Goal: Task Accomplishment & Management: Manage account settings

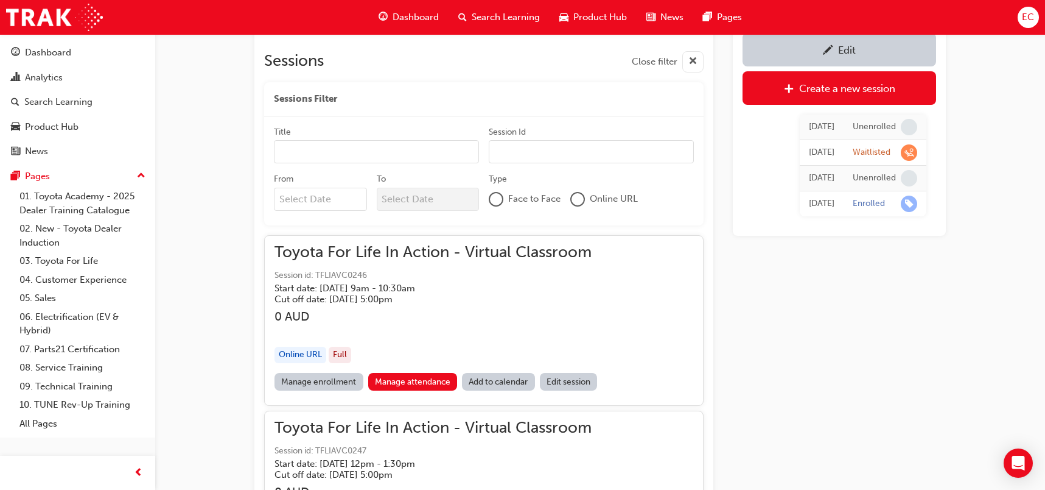
scroll to position [603, 0]
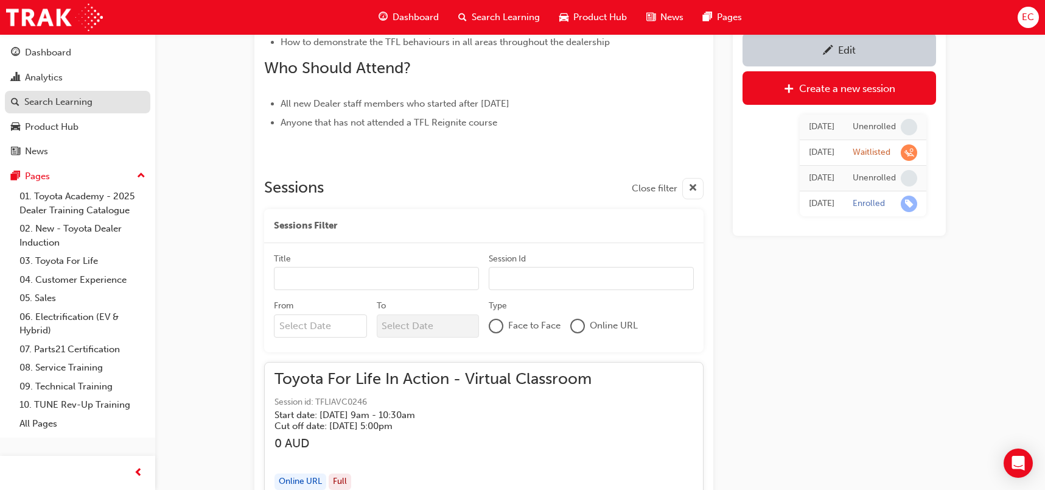
click at [51, 95] on div "Search Learning" at bounding box center [58, 102] width 68 height 14
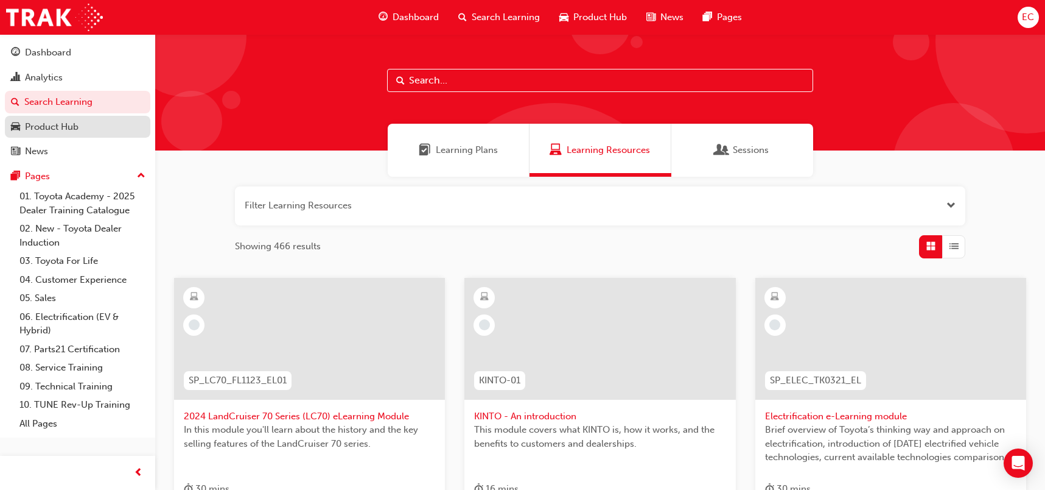
scroll to position [1, 0]
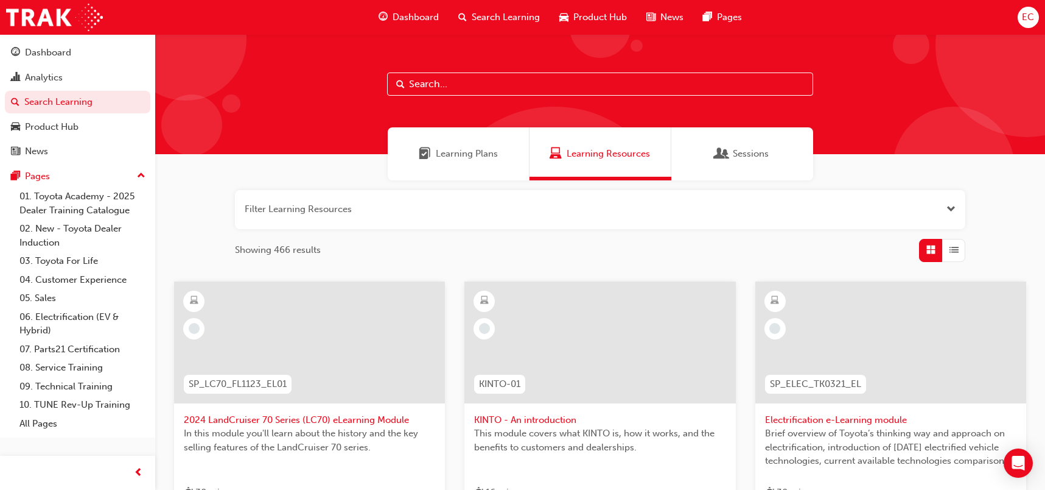
click at [437, 90] on input "text" at bounding box center [600, 83] width 426 height 23
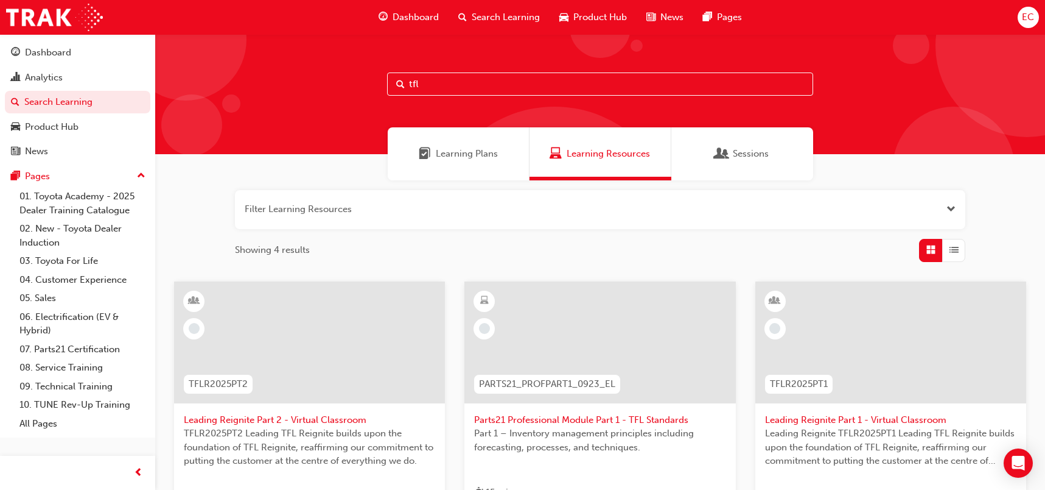
type input "tfl"
click at [325, 416] on span "Leading Reignite Part 2 - Virtual Classroom" at bounding box center [309, 420] width 251 height 14
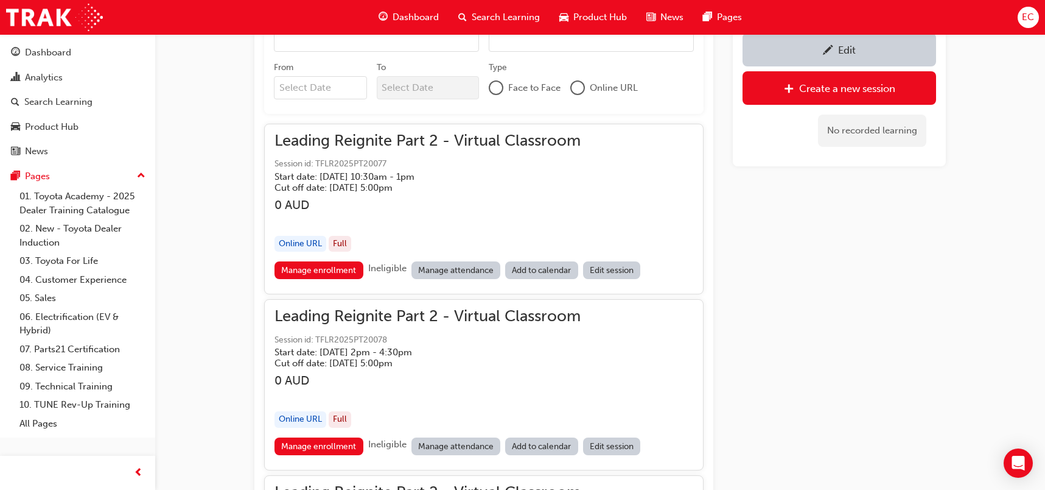
scroll to position [849, 0]
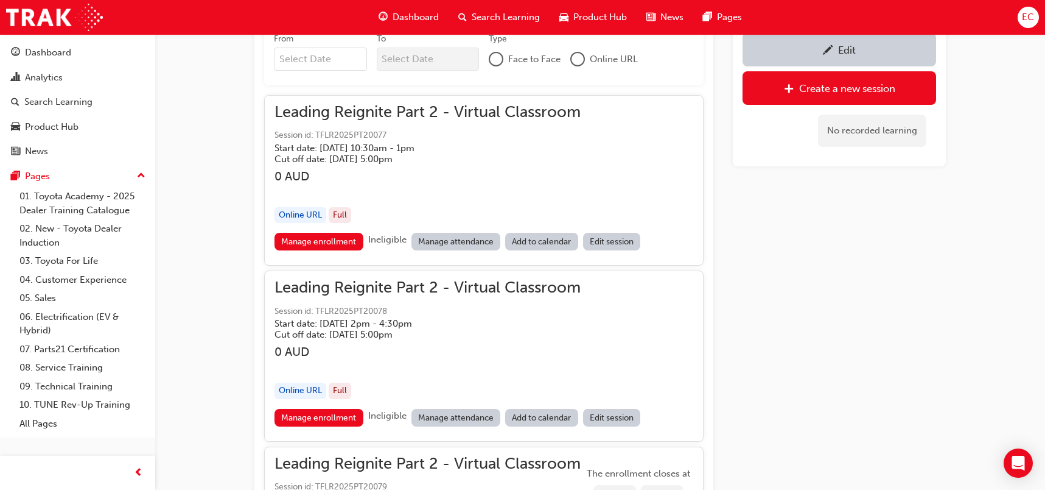
click at [440, 245] on link "Manage attendance" at bounding box center [457, 242] width 90 height 18
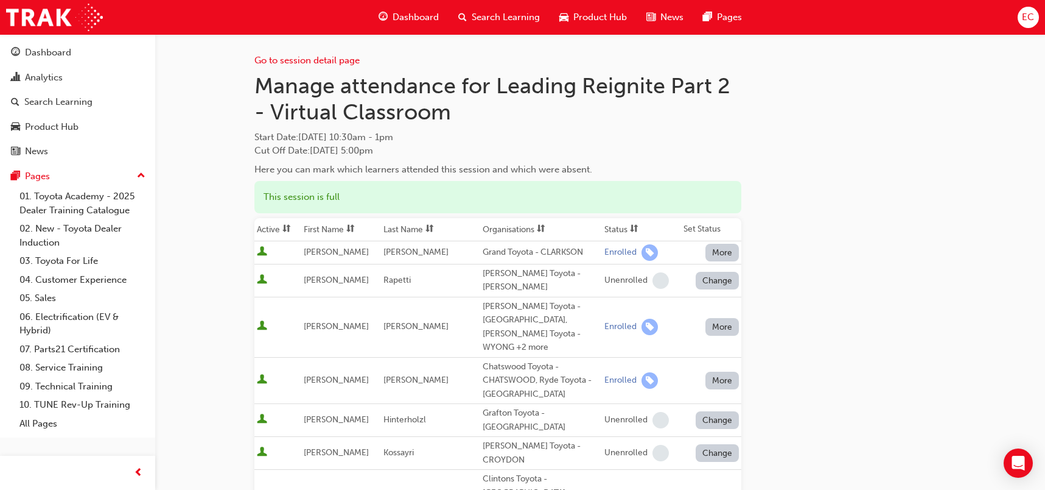
click at [345, 228] on th "First Name" at bounding box center [341, 229] width 80 height 23
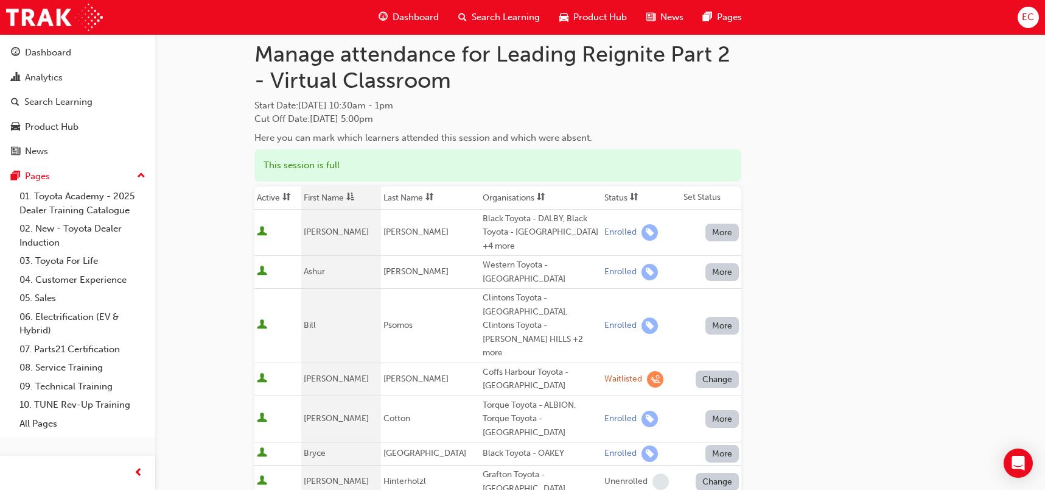
scroll to position [32, 0]
drag, startPoint x: 519, startPoint y: 367, endPoint x: 459, endPoint y: 367, distance: 59.7
click at [459, 395] on tr "[PERSON_NAME] Torque Toyota - ALBION, Torque Toyota - [GEOGRAPHIC_DATA] Enrolle…" at bounding box center [498, 418] width 487 height 47
click at [483, 398] on div "Torque Toyota - ALBION, Torque Toyota - [GEOGRAPHIC_DATA]" at bounding box center [541, 418] width 117 height 41
drag, startPoint x: 519, startPoint y: 367, endPoint x: 465, endPoint y: 366, distance: 54.8
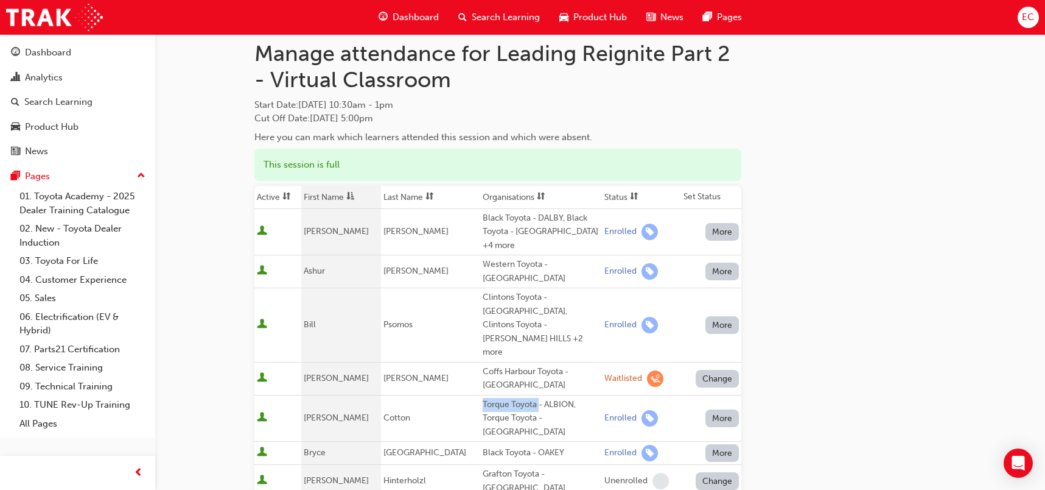
click at [483, 398] on div "Torque Toyota - ALBION, Torque Toyota - [GEOGRAPHIC_DATA]" at bounding box center [541, 418] width 117 height 41
copy div "Torque Toyota"
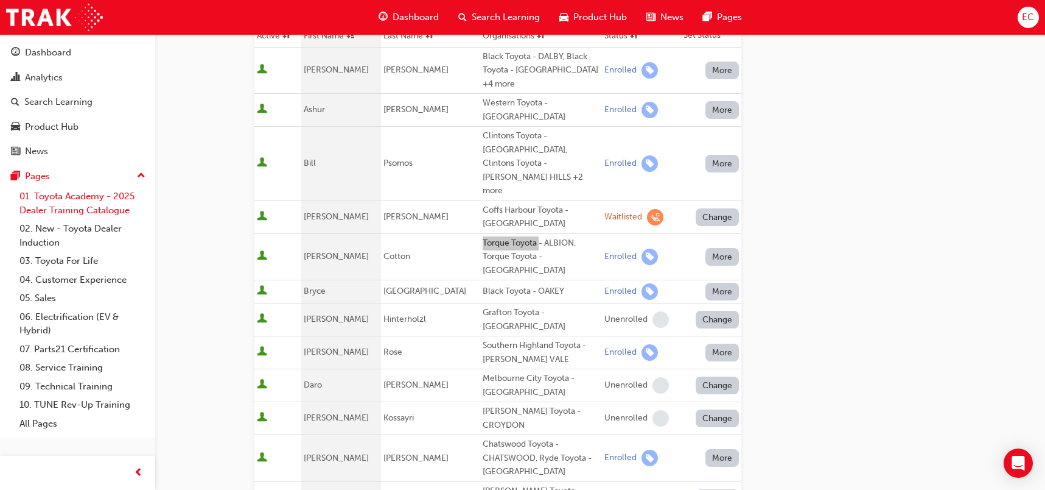
scroll to position [248, 0]
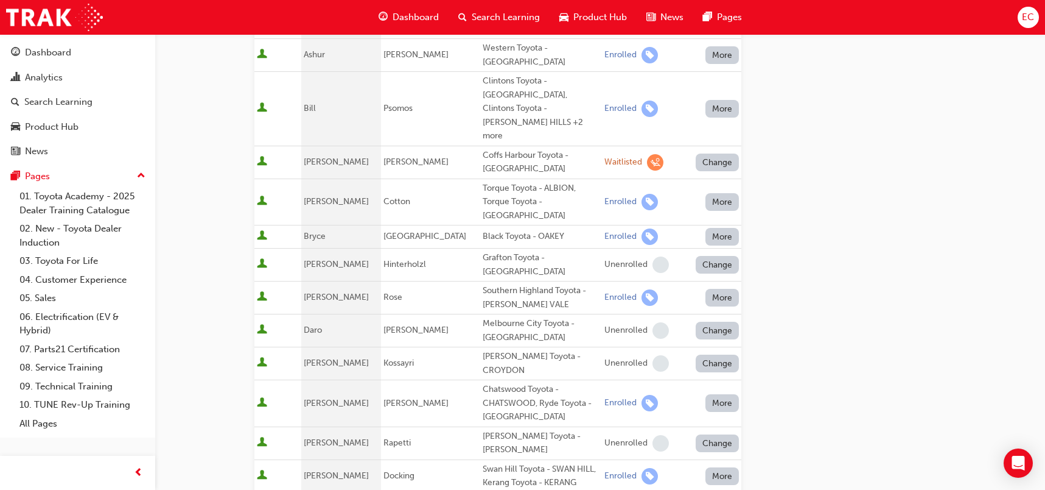
click at [517, 284] on div "Southern Highland Toyota - [PERSON_NAME] VALE" at bounding box center [541, 297] width 117 height 27
drag, startPoint x: 521, startPoint y: 262, endPoint x: 456, endPoint y: 259, distance: 65.2
click at [456, 281] on tr "[PERSON_NAME] Southern Highland Toyota - [PERSON_NAME] VALE Enrolled More" at bounding box center [498, 297] width 487 height 33
copy tr "Southern Highland Toyota - [PERSON_NAME] VALE"
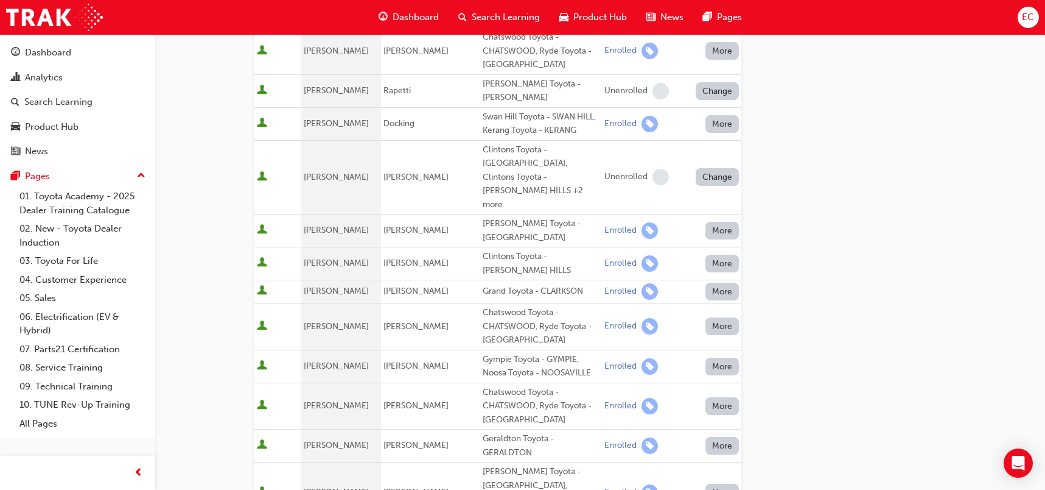
scroll to position [596, 0]
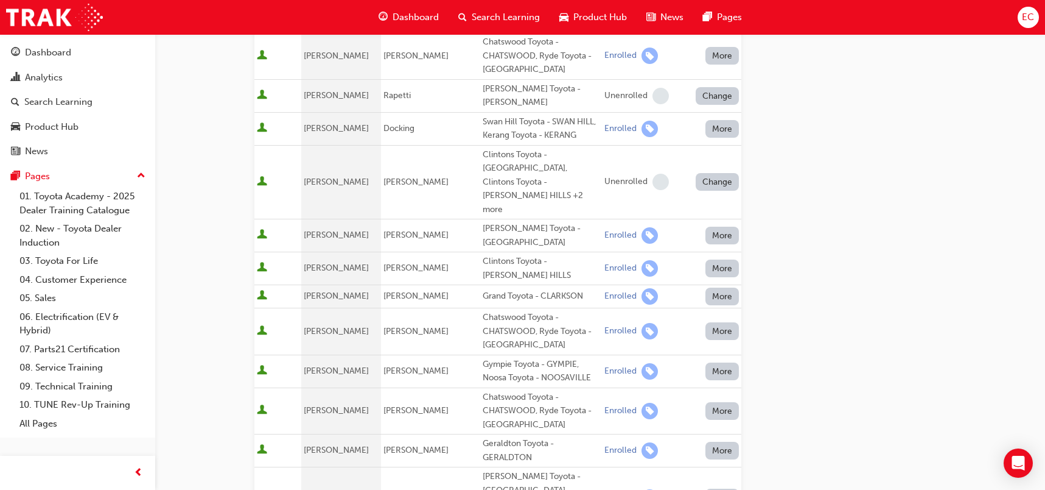
click at [502, 289] on div "Grand Toyota - CLARKSON" at bounding box center [541, 296] width 117 height 14
copy div "Grand Toyota - CLARKSON"
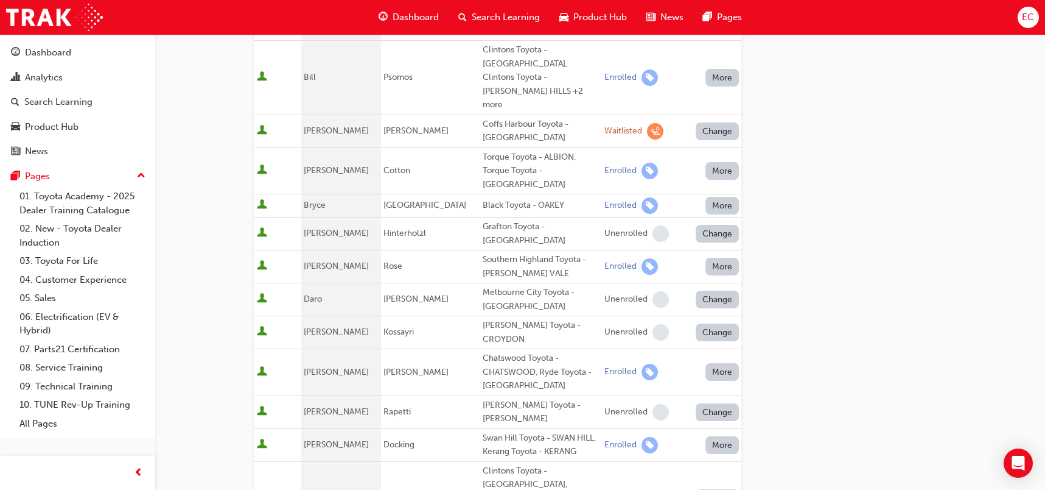
scroll to position [113, 0]
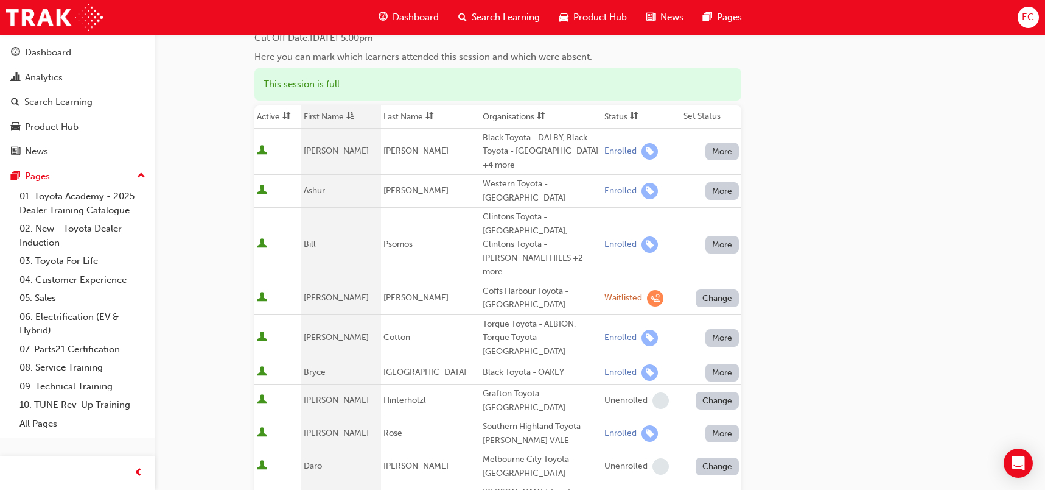
click at [489, 365] on div "Black Toyota - OAKEY" at bounding box center [541, 372] width 117 height 14
copy div "Black Toyota - OAKEY"
click at [332, 116] on th "First Name" at bounding box center [341, 116] width 80 height 23
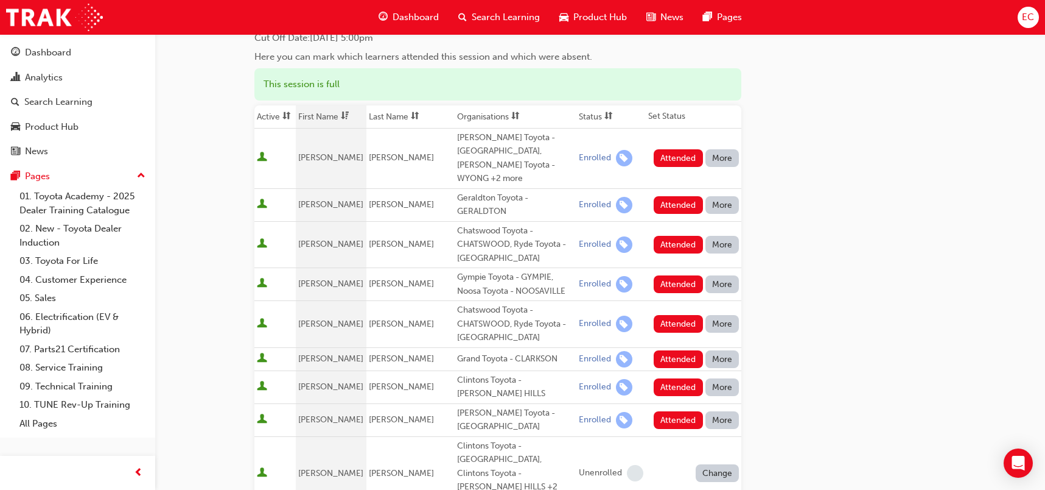
click at [332, 116] on th "First Name" at bounding box center [331, 116] width 71 height 23
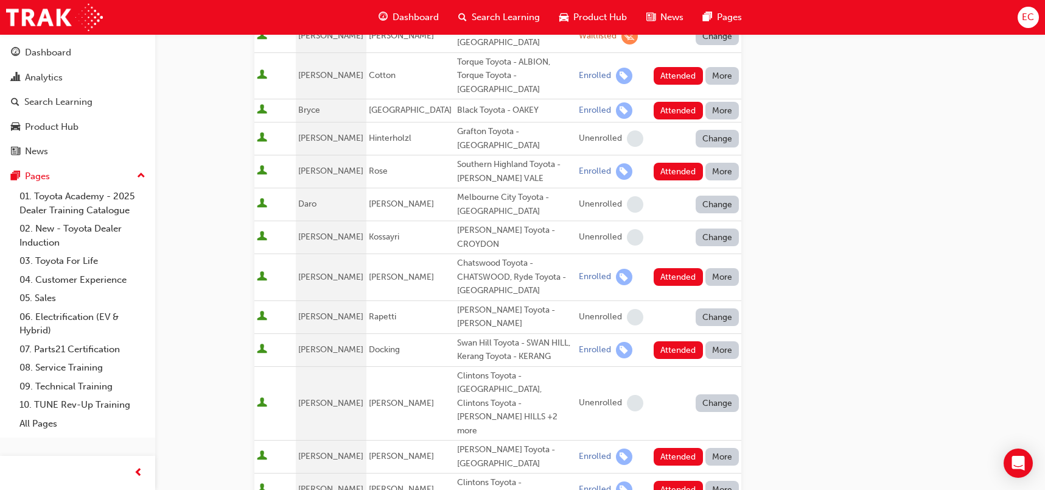
scroll to position [416, 0]
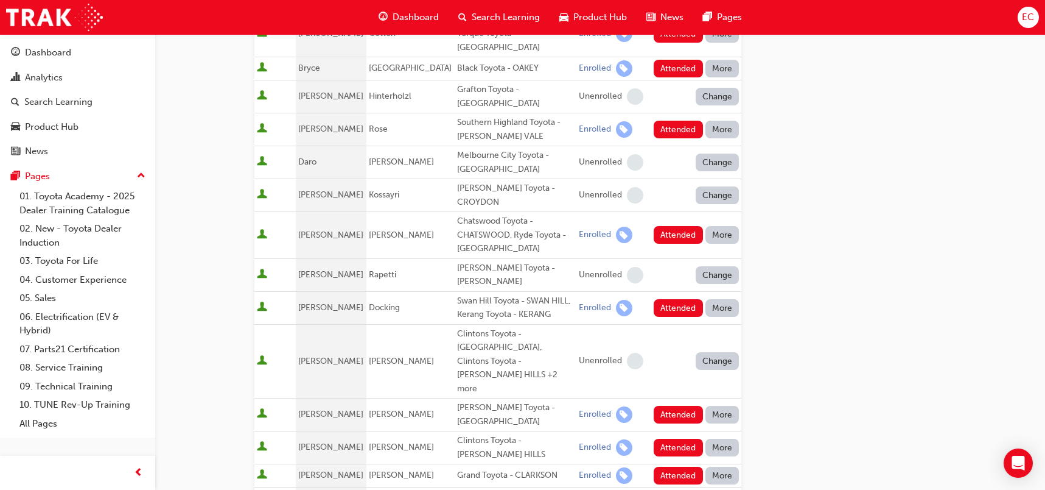
click at [460, 294] on div "Swan Hill Toyota - SWAN HILL, Kerang Toyota - KERANG" at bounding box center [515, 307] width 117 height 27
drag, startPoint x: 499, startPoint y: 255, endPoint x: 438, endPoint y: 255, distance: 61.5
click at [457, 294] on div "Swan Hill Toyota - SWAN HILL, Kerang Toyota - KERANG" at bounding box center [515, 307] width 117 height 27
copy div "Swan Hill Toyota"
click at [386, 302] on span "Docking" at bounding box center [384, 307] width 31 height 10
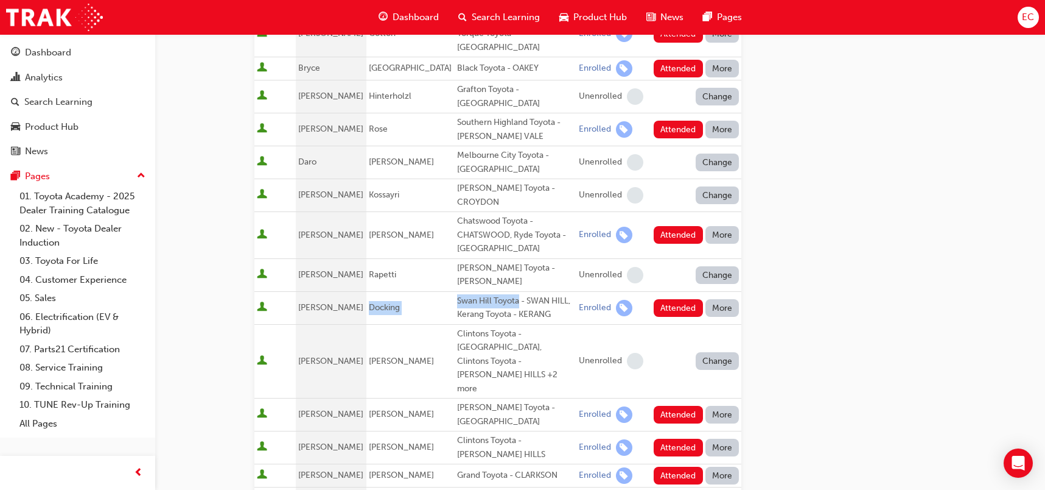
drag, startPoint x: 370, startPoint y: 259, endPoint x: 501, endPoint y: 258, distance: 130.3
click at [501, 291] on tr "[PERSON_NAME] Docking Swan Hill Toyota - SWAN HILL, Kerang Toyota - KERANG Enro…" at bounding box center [498, 307] width 487 height 33
copy tr "Docking Swan Hill Toyota"
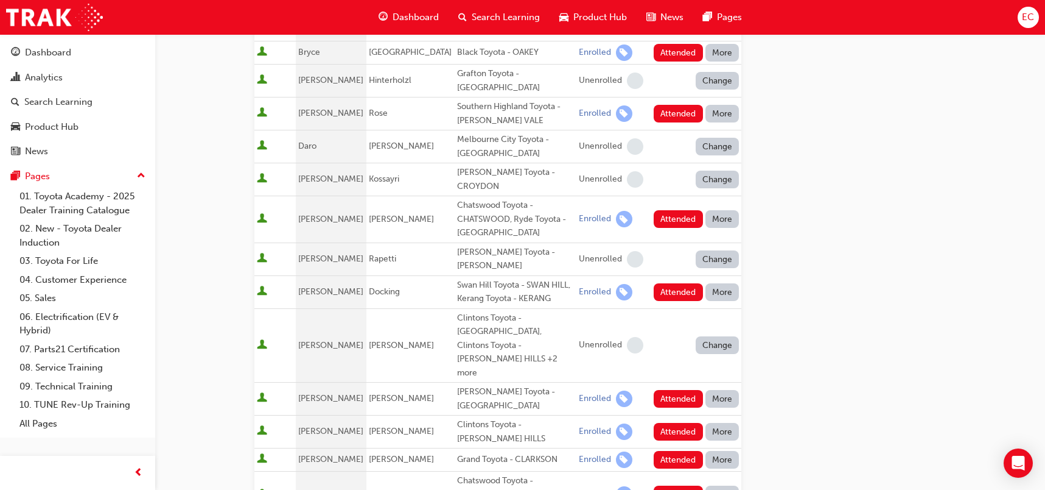
click at [384, 489] on span "[PERSON_NAME]" at bounding box center [401, 494] width 65 height 10
drag, startPoint x: 374, startPoint y: 430, endPoint x: 501, endPoint y: 419, distance: 127.2
click at [501, 471] on tr "[PERSON_NAME] Toyota - CHATSWOOD, Ryde Toyota - WEST RYDE Enrolled Attended More" at bounding box center [498, 494] width 487 height 47
click at [382, 489] on span "[PERSON_NAME]" at bounding box center [401, 494] width 65 height 10
drag, startPoint x: 371, startPoint y: 432, endPoint x: 508, endPoint y: 422, distance: 136.8
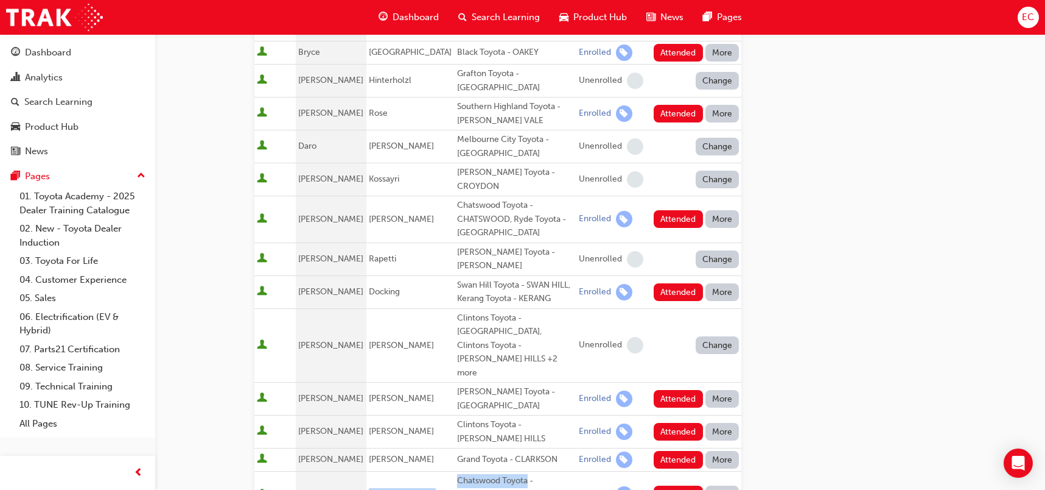
click at [508, 471] on tr "[PERSON_NAME] Toyota - CHATSWOOD, Ryde Toyota - WEST RYDE Enrolled Attended More" at bounding box center [498, 494] width 487 height 47
copy tr "[PERSON_NAME] Chatswood Toyota"
drag, startPoint x: 510, startPoint y: 167, endPoint x: 436, endPoint y: 167, distance: 73.7
click at [455, 196] on td "Chatswood Toyota - CHATSWOOD, Ryde Toyota - [GEOGRAPHIC_DATA]" at bounding box center [516, 219] width 122 height 47
copy div "Chatswood Toyota"
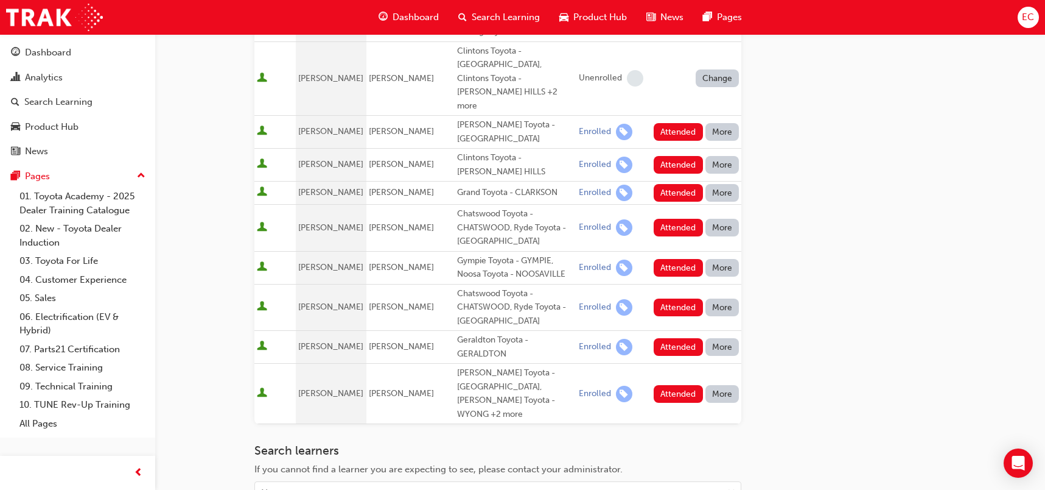
scroll to position [697, 0]
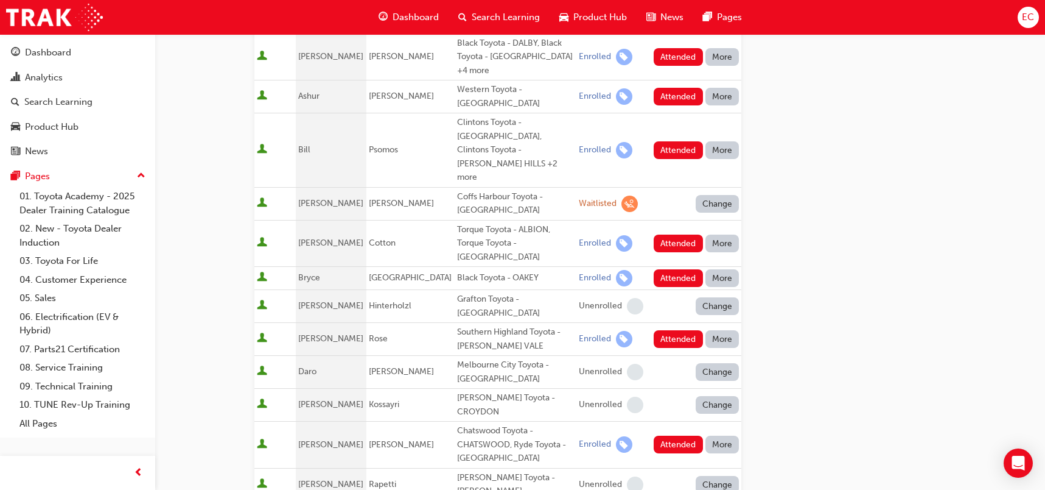
click at [348, 187] on td "[PERSON_NAME]" at bounding box center [331, 203] width 71 height 33
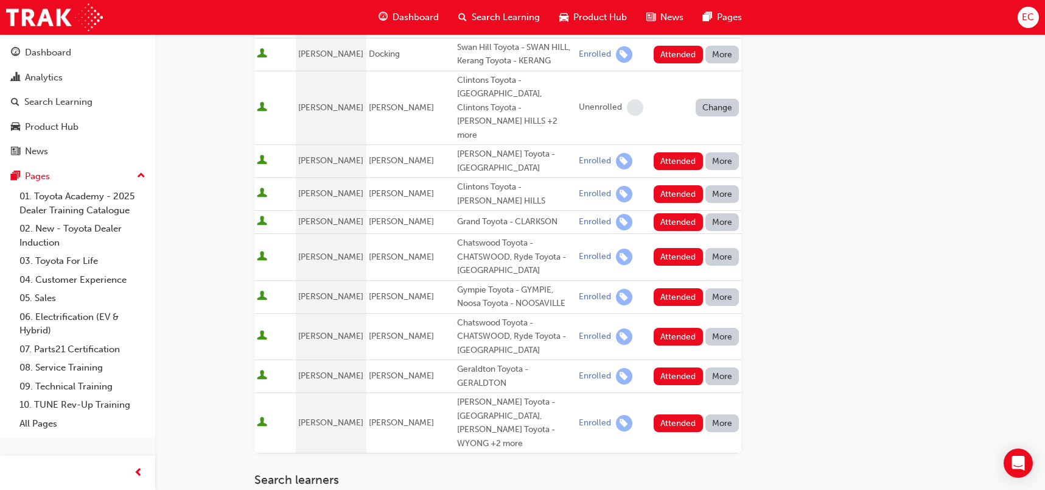
scroll to position [609, 0]
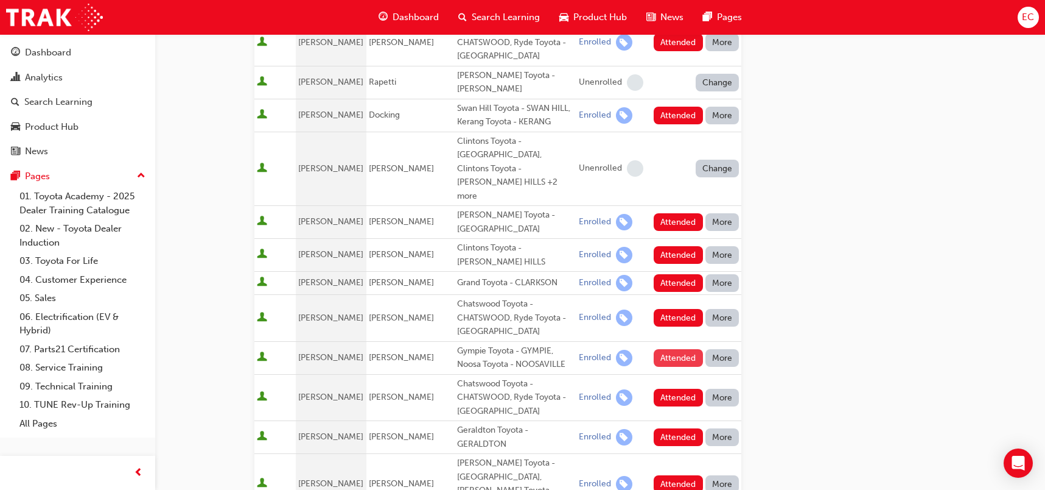
click at [670, 349] on button "Attended" at bounding box center [678, 358] width 49 height 18
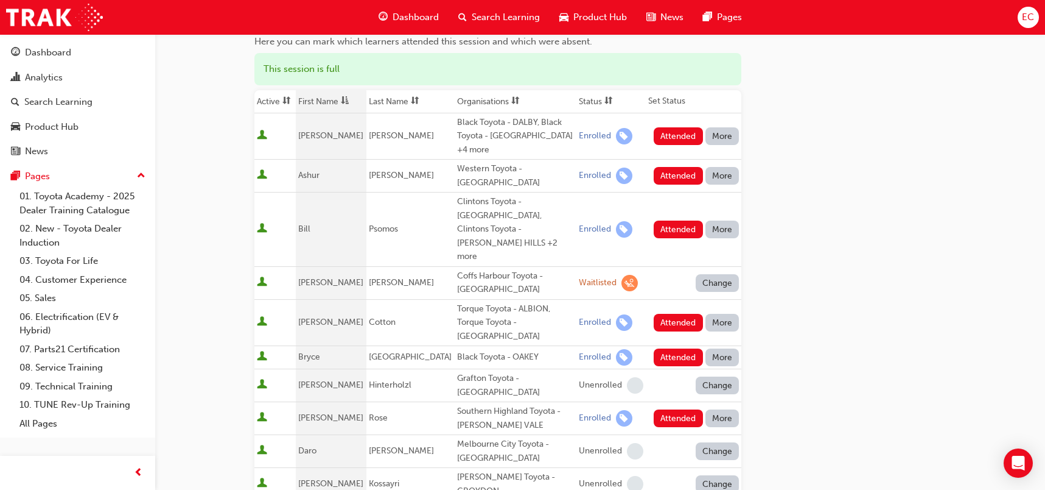
scroll to position [125, 0]
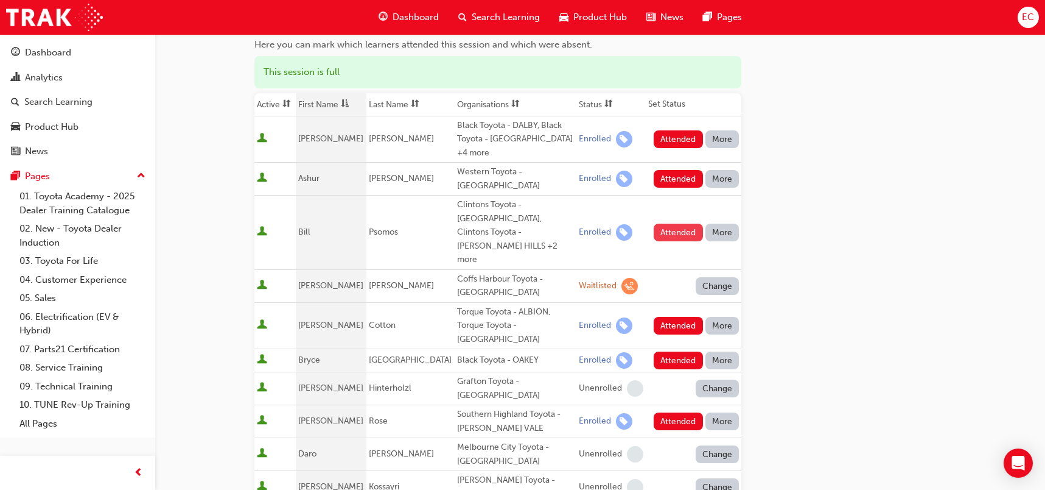
click at [675, 223] on button "Attended" at bounding box center [678, 232] width 49 height 18
click at [675, 170] on button "Attended" at bounding box center [678, 179] width 49 height 18
click at [675, 170] on div "Change" at bounding box center [696, 179] width 86 height 18
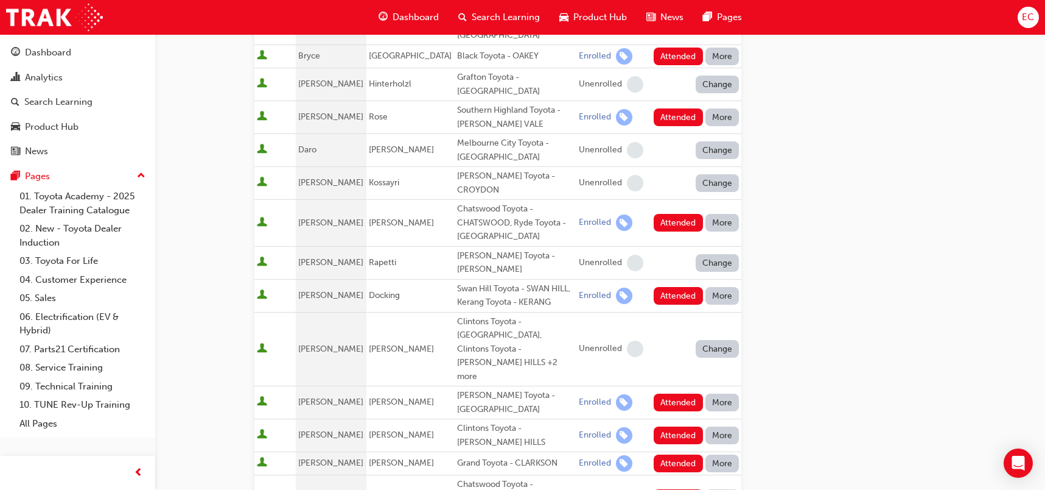
scroll to position [430, 0]
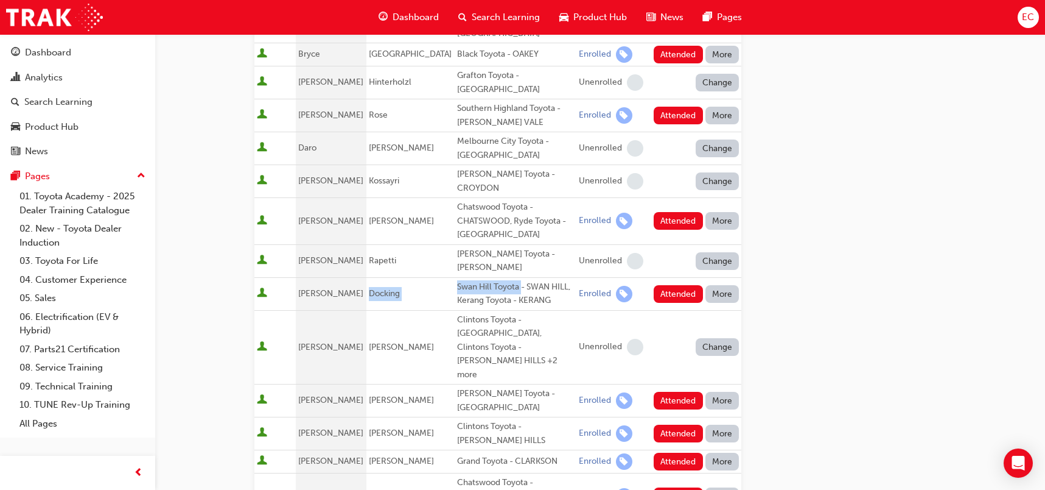
drag, startPoint x: 371, startPoint y: 244, endPoint x: 501, endPoint y: 240, distance: 130.4
click at [501, 277] on tr "[PERSON_NAME] Docking Swan Hill Toyota - SWAN HILL, Kerang Toyota - KERANG Enro…" at bounding box center [498, 293] width 487 height 33
copy tr "Docking Swan Hill Toyota"
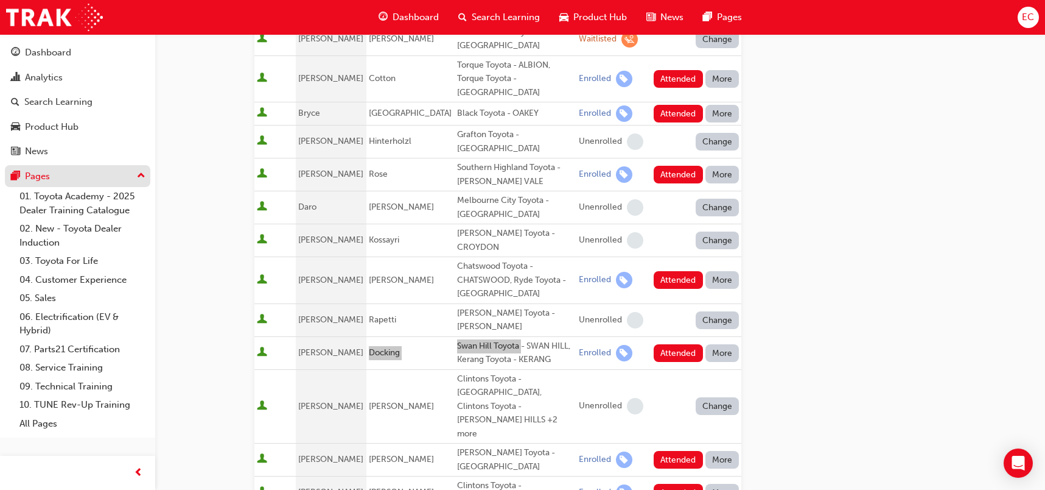
scroll to position [332, 0]
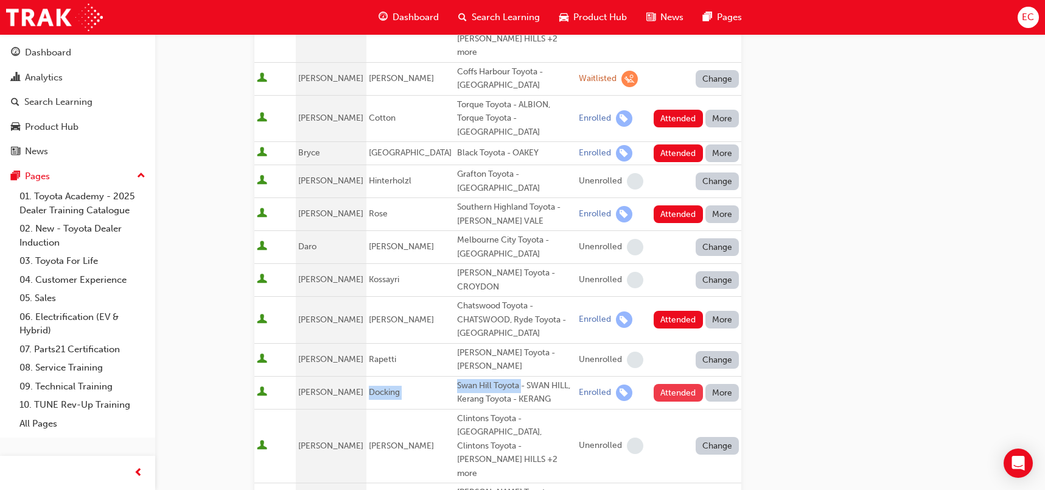
click at [667, 384] on button "Attended" at bounding box center [678, 393] width 49 height 18
click at [667, 384] on div "Attended More" at bounding box center [696, 393] width 86 height 18
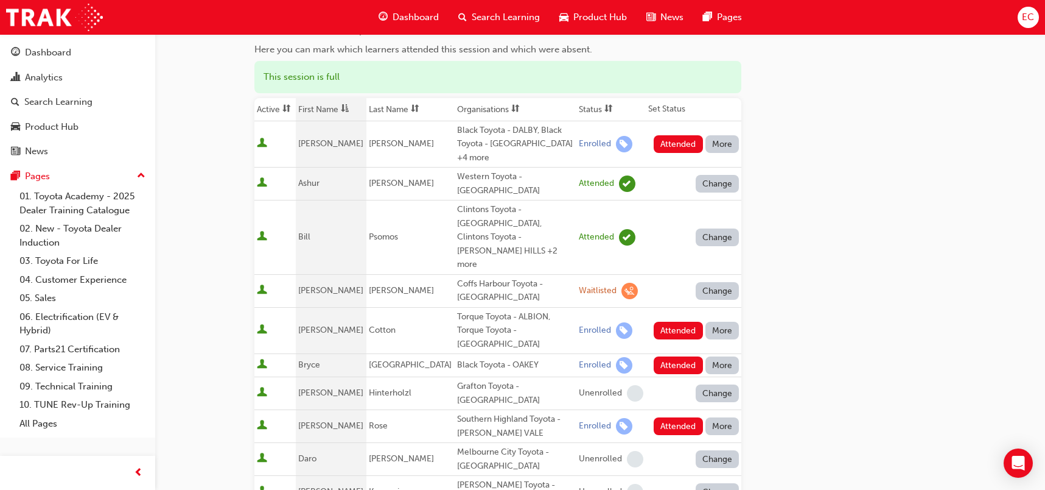
scroll to position [54, 0]
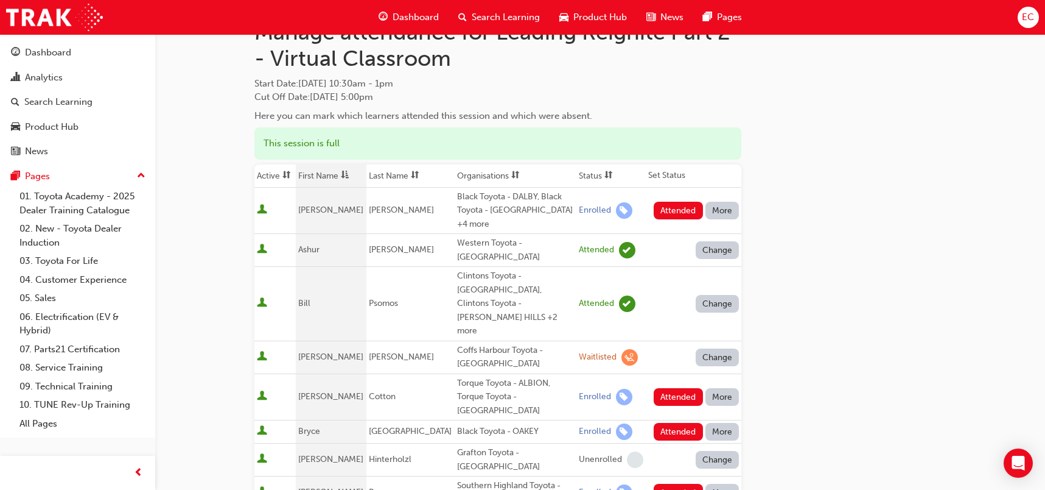
click at [577, 297] on td "Attended" at bounding box center [612, 304] width 70 height 74
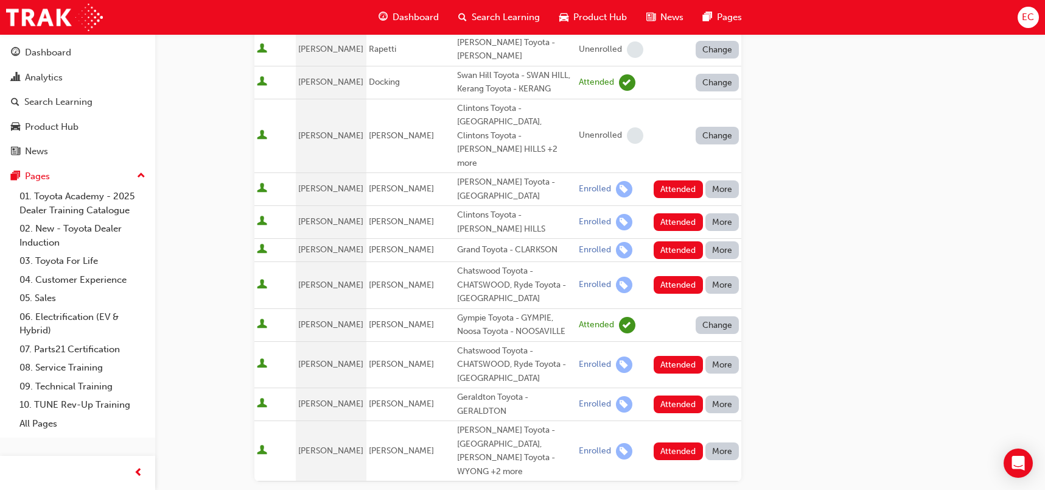
scroll to position [654, 0]
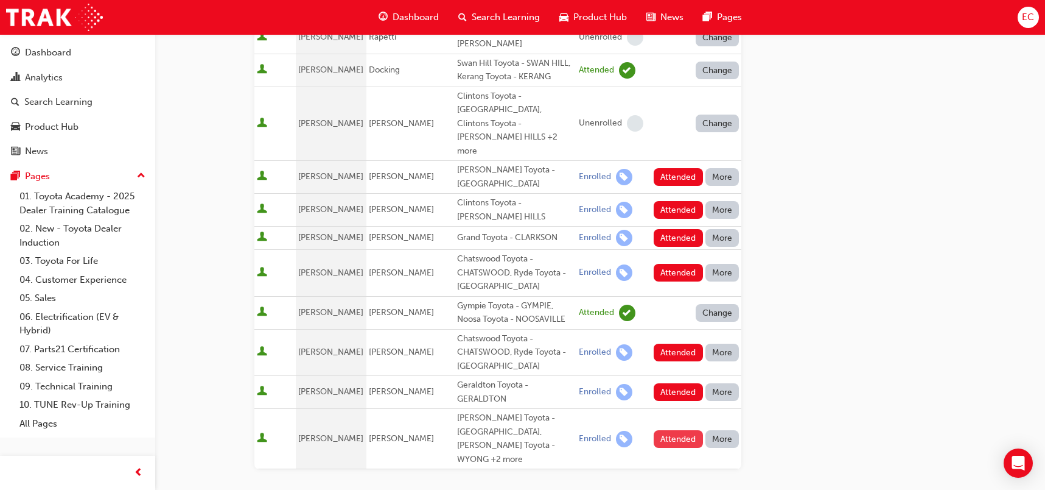
click at [678, 430] on button "Attended" at bounding box center [678, 439] width 49 height 18
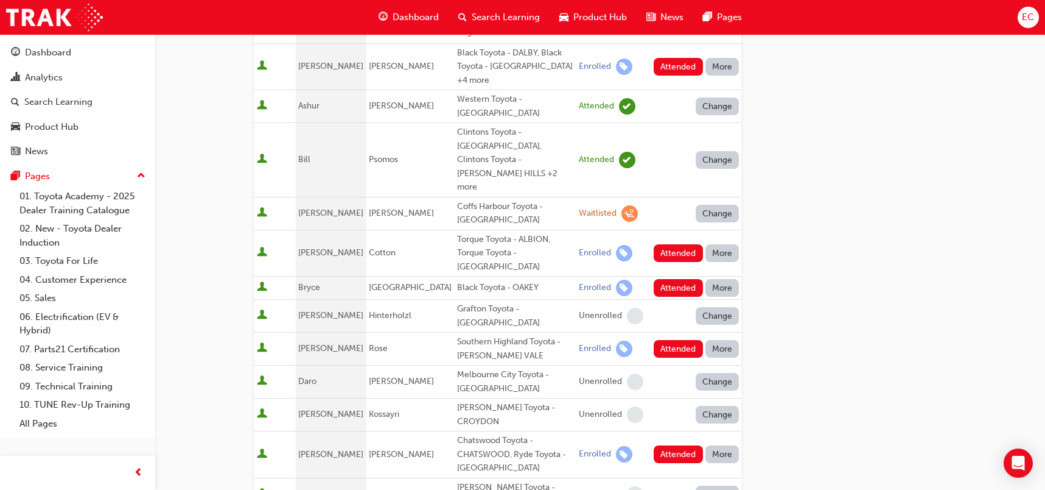
scroll to position [202, 0]
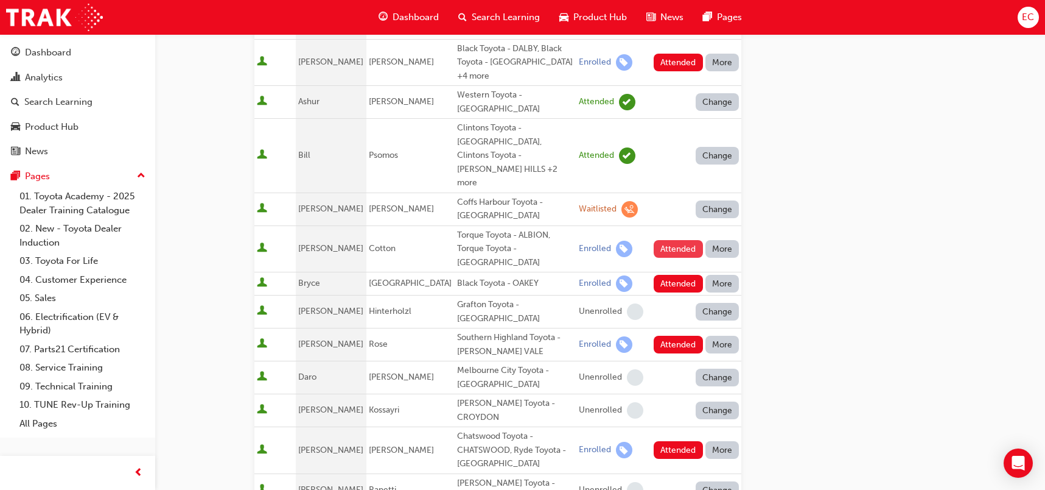
click at [664, 240] on button "Attended" at bounding box center [678, 249] width 49 height 18
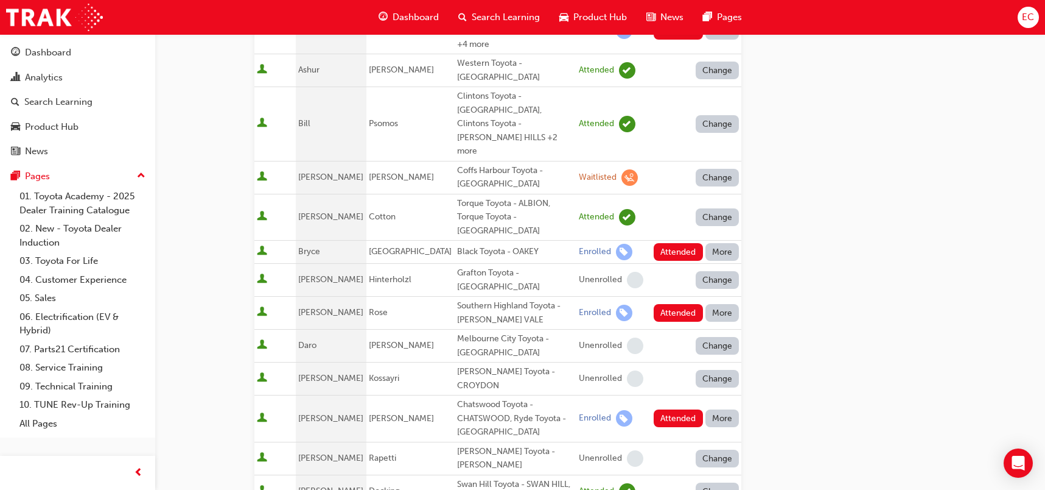
scroll to position [243, 0]
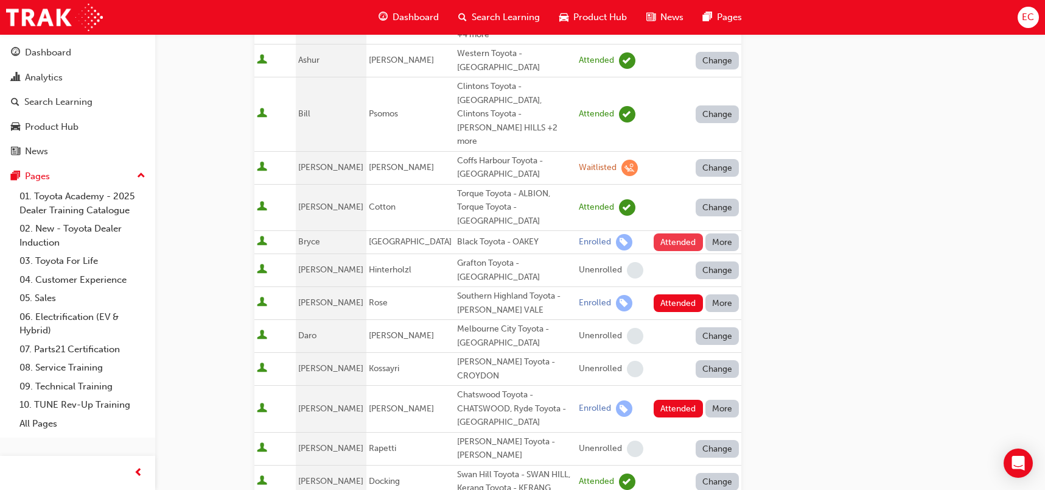
click at [669, 233] on button "Attended" at bounding box center [678, 242] width 49 height 18
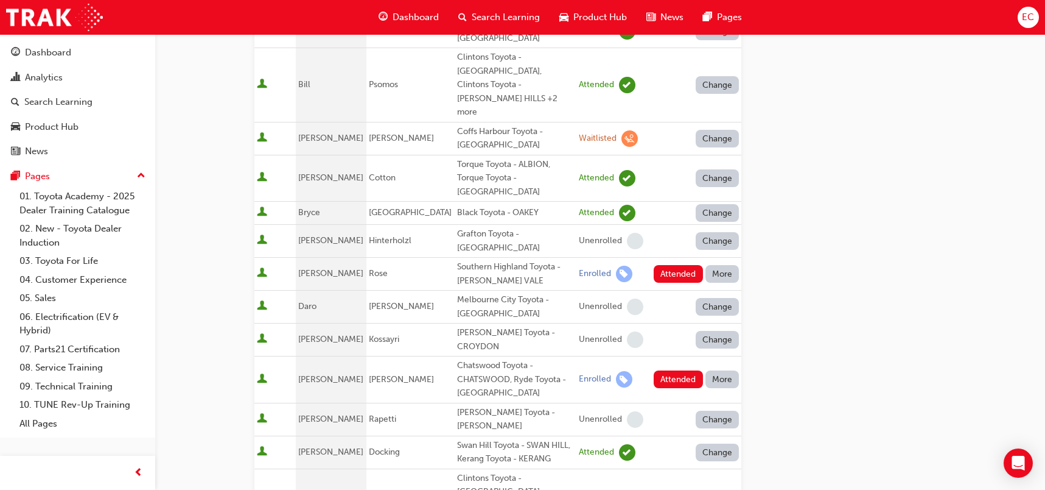
scroll to position [273, 0]
click at [668, 264] on button "Attended" at bounding box center [678, 273] width 49 height 18
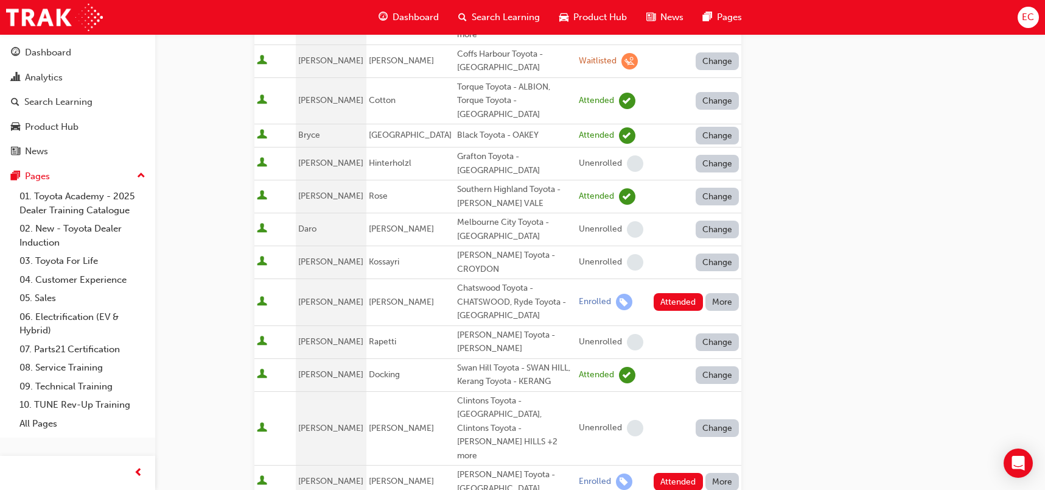
scroll to position [354, 0]
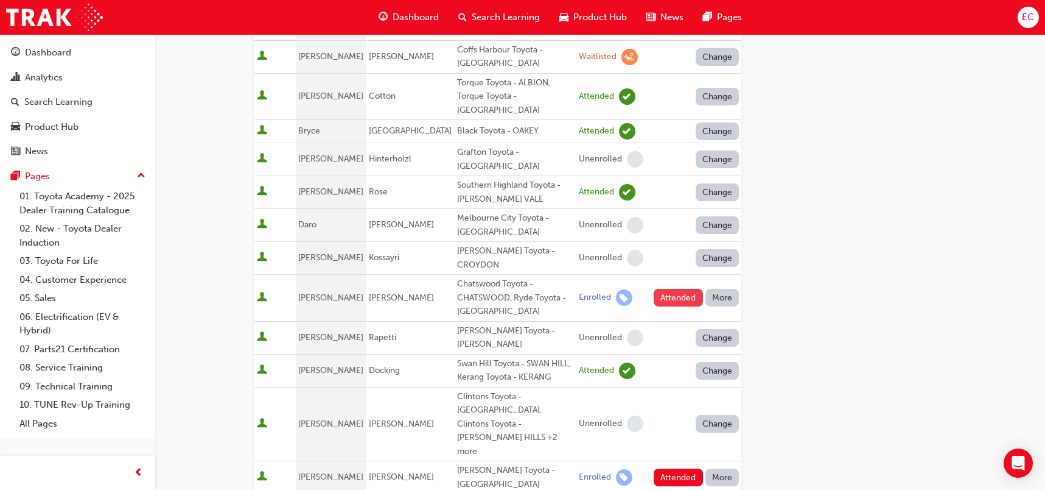
click at [672, 289] on button "Attended" at bounding box center [678, 298] width 49 height 18
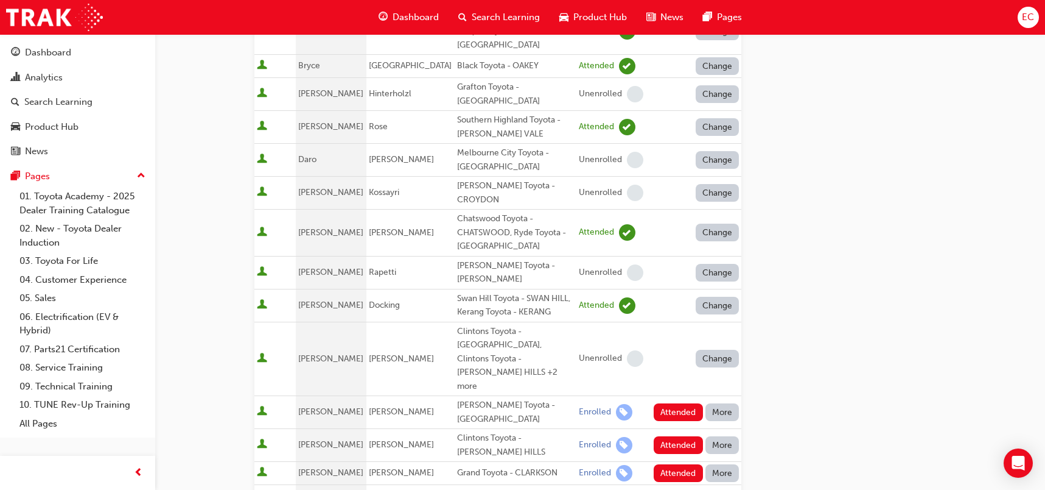
scroll to position [425, 0]
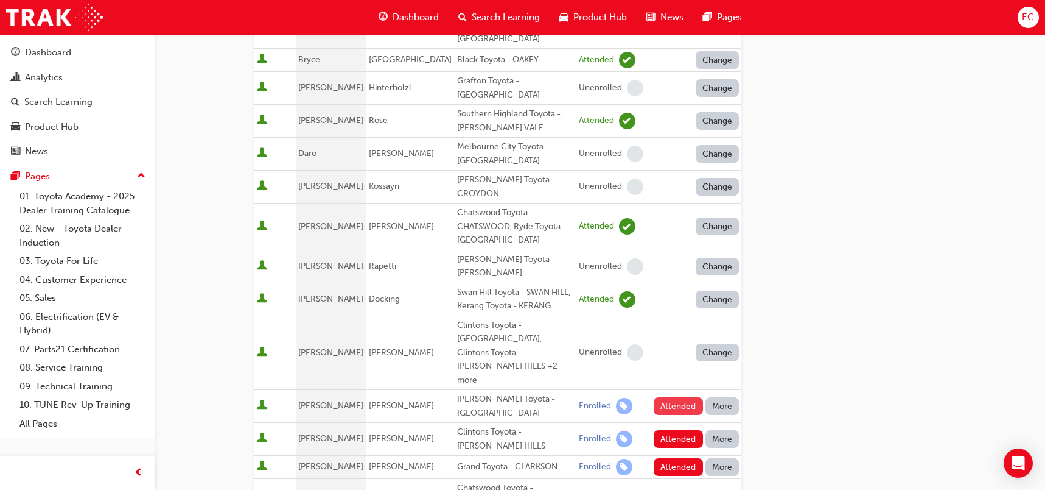
click at [665, 397] on button "Attended" at bounding box center [678, 406] width 49 height 18
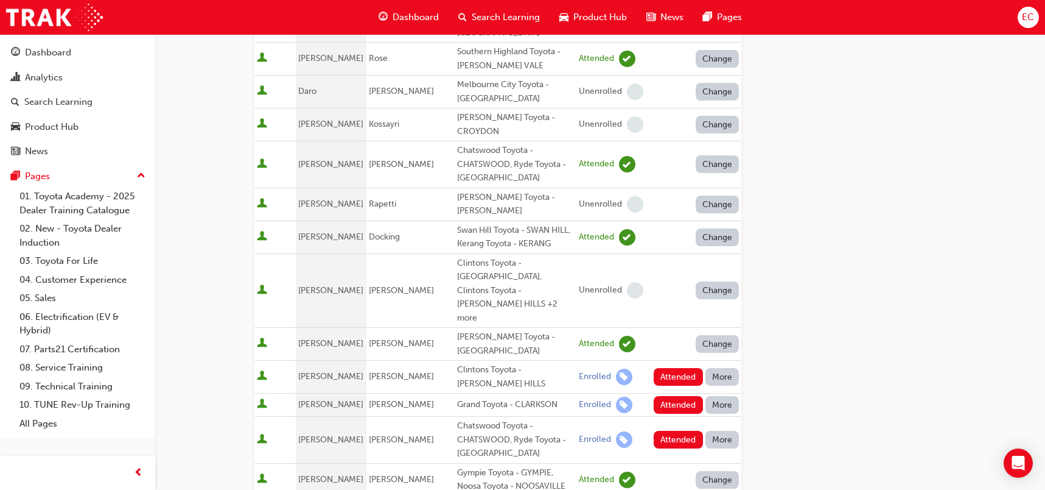
scroll to position [499, 0]
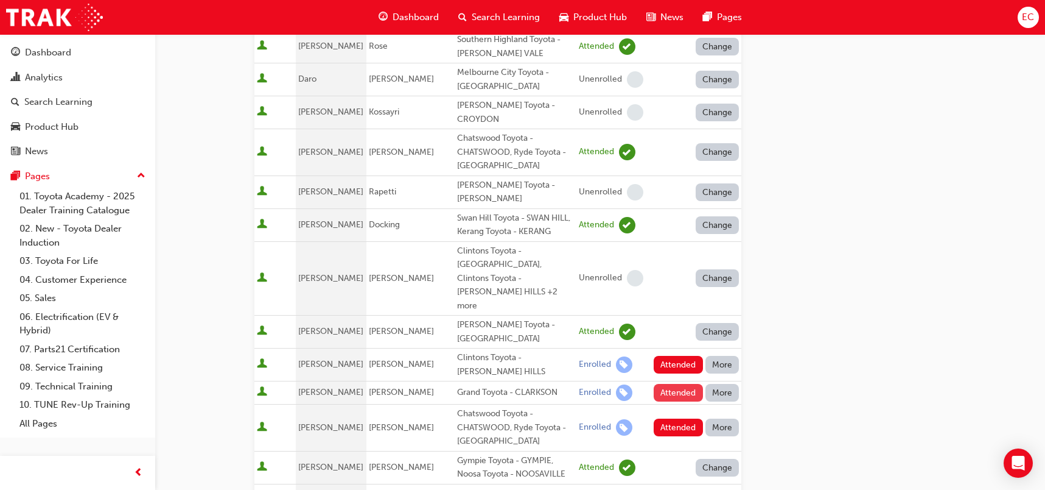
click at [670, 384] on button "Attended" at bounding box center [678, 393] width 49 height 18
click at [670, 418] on button "Attended" at bounding box center [678, 427] width 49 height 18
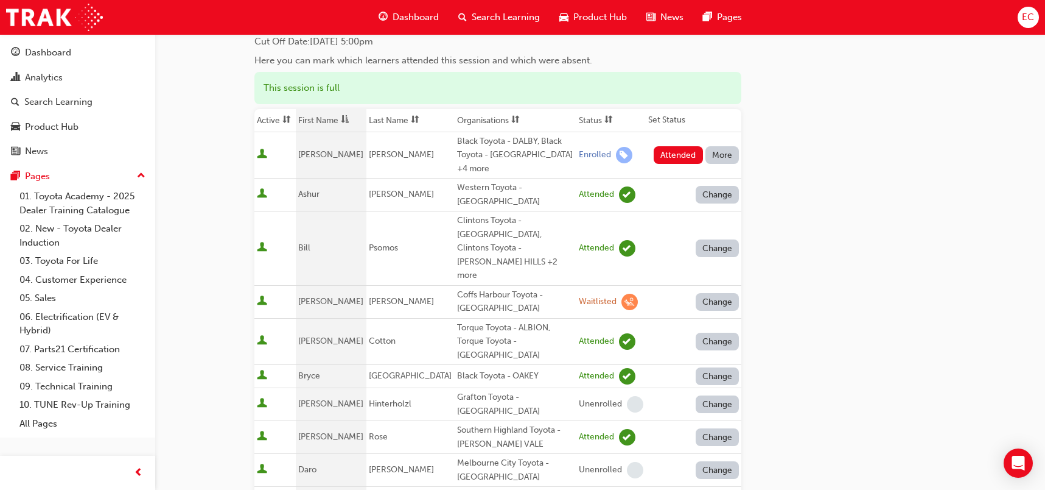
scroll to position [111, 0]
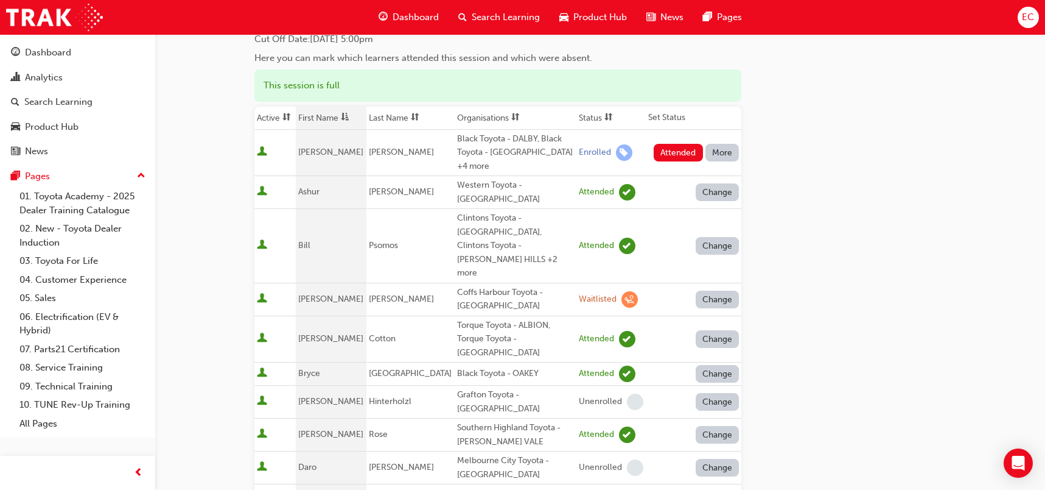
click at [729, 145] on button "More" at bounding box center [723, 153] width 34 height 18
click at [725, 168] on div "Absent" at bounding box center [722, 175] width 64 height 14
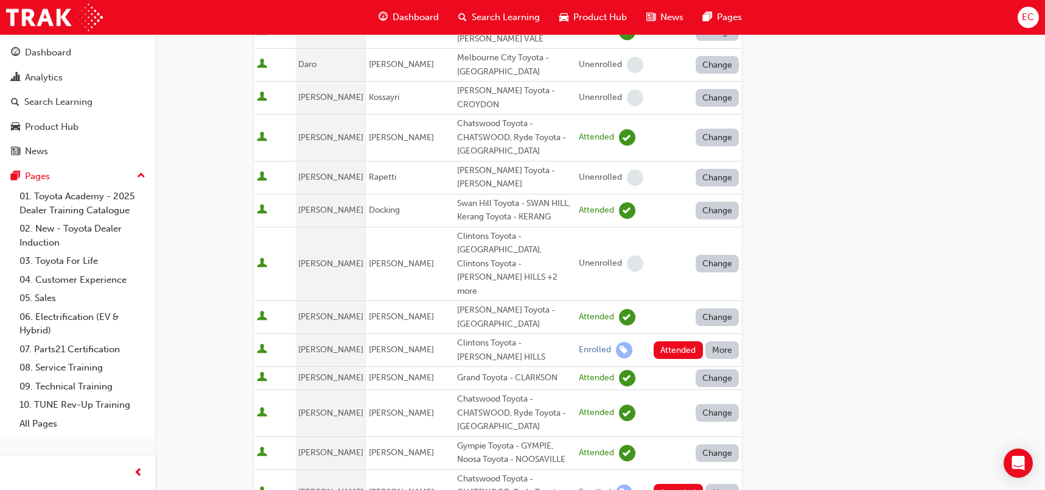
scroll to position [539, 0]
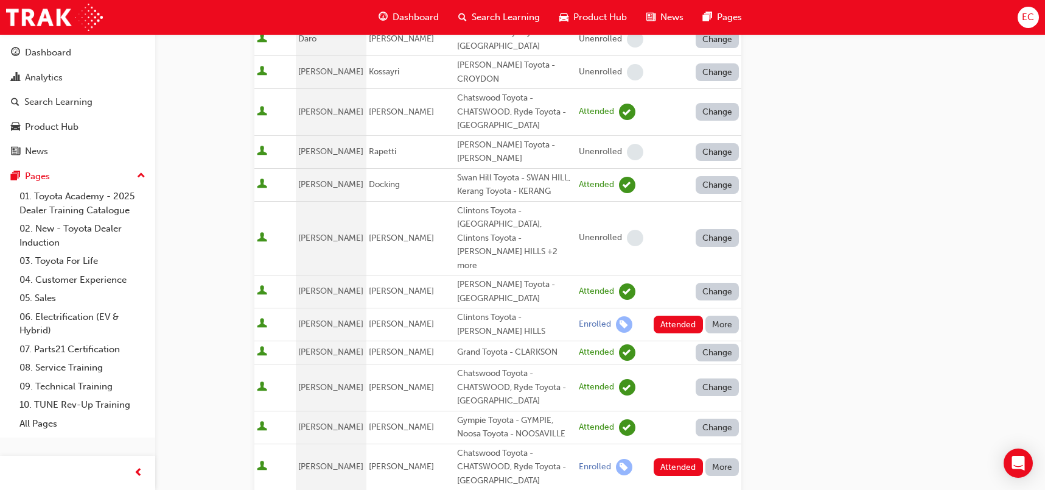
click at [715, 315] on button "More" at bounding box center [723, 324] width 34 height 18
click at [715, 290] on div "Absent" at bounding box center [704, 293] width 29 height 14
click at [725, 458] on button "More" at bounding box center [723, 467] width 34 height 18
click at [723, 330] on div "Absent" at bounding box center [722, 331] width 64 height 14
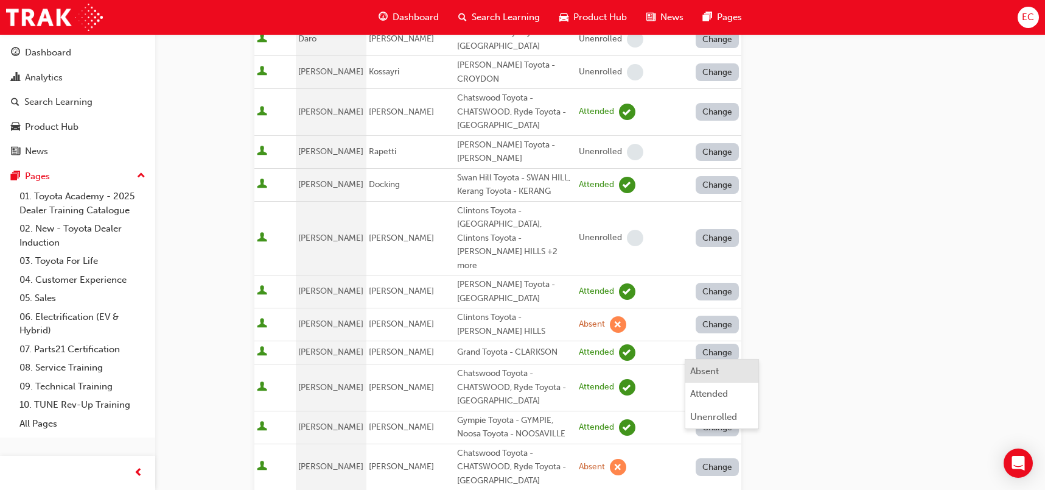
click at [711, 374] on div "Absent" at bounding box center [704, 371] width 29 height 14
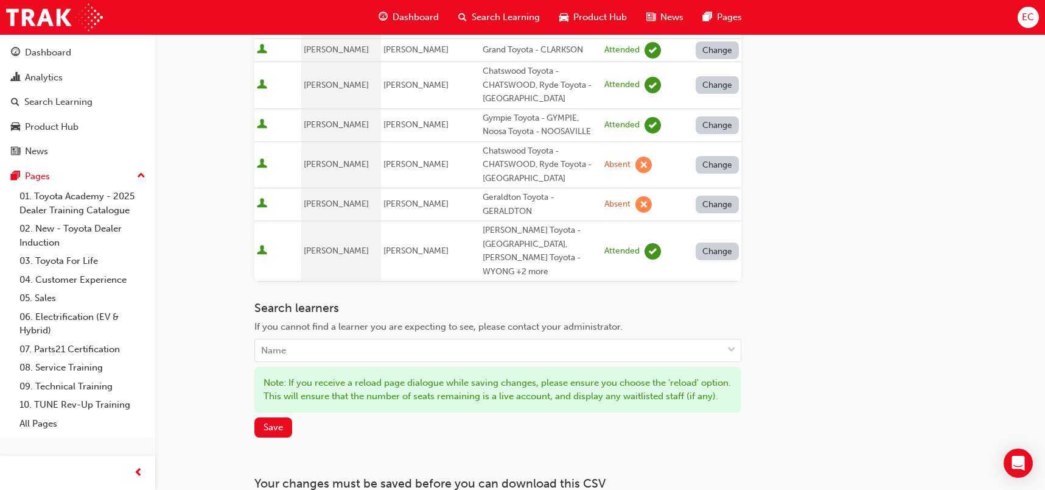
scroll to position [892, 0]
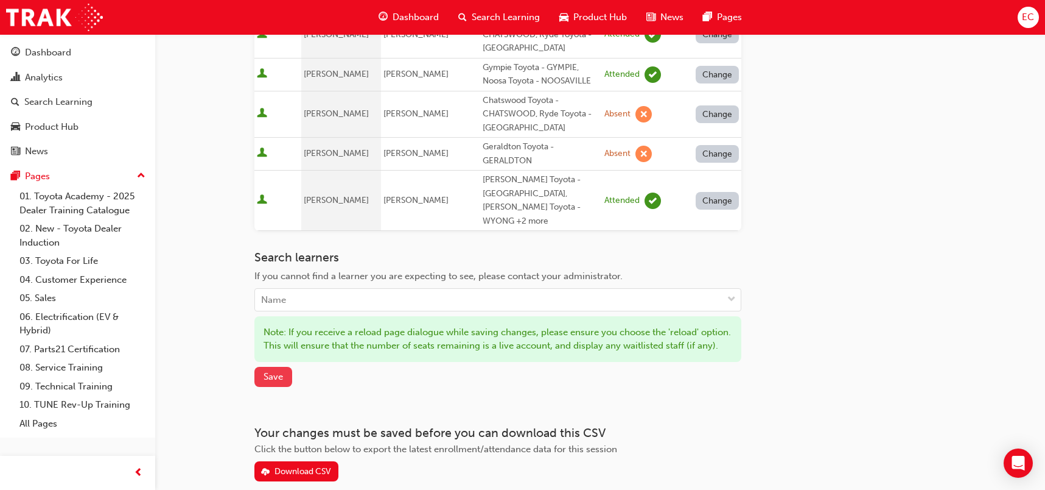
click at [273, 371] on span "Save" at bounding box center [273, 376] width 19 height 11
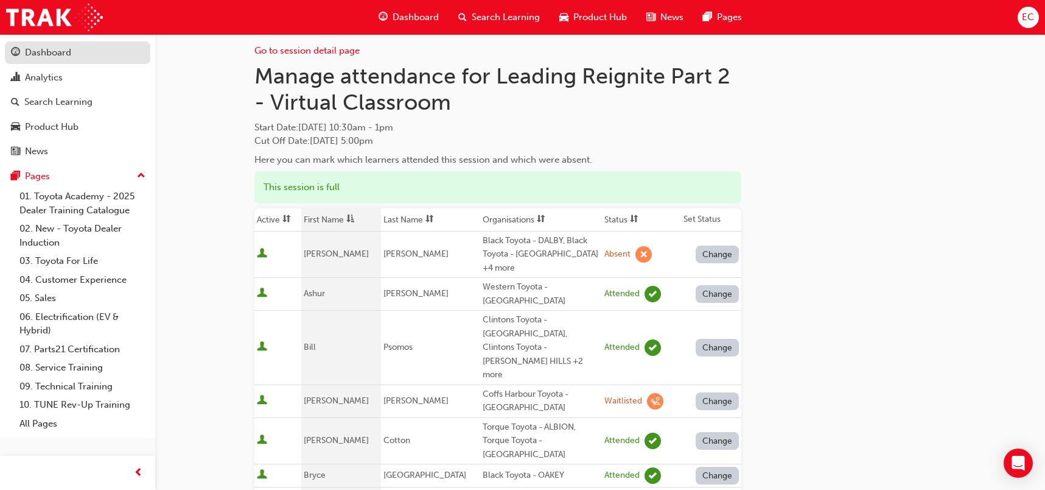
scroll to position [0, 0]
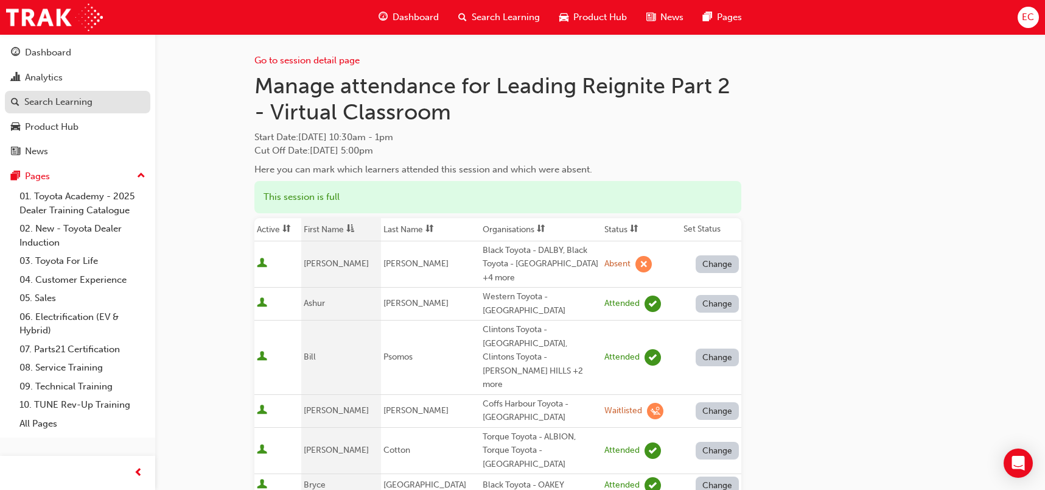
click at [98, 100] on div "Search Learning" at bounding box center [77, 101] width 133 height 15
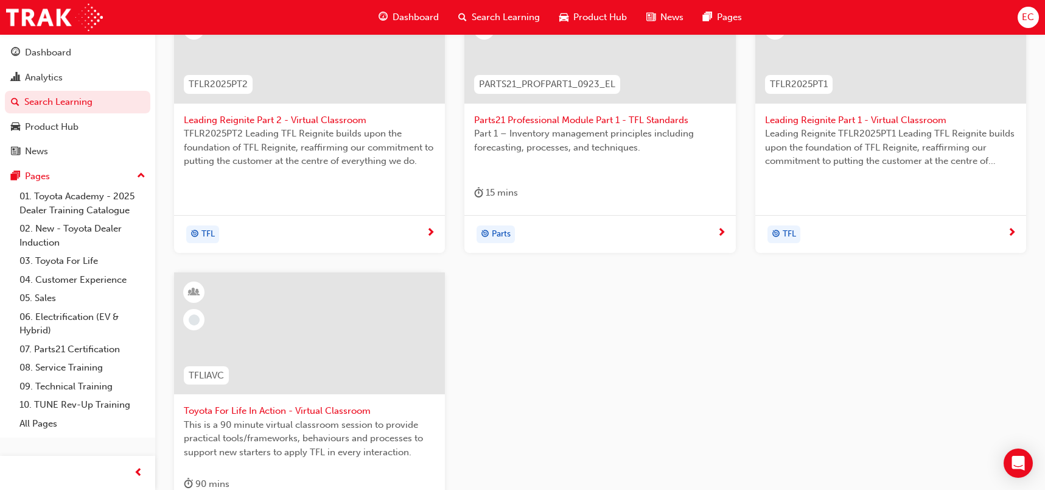
click at [262, 409] on span "Toyota For Life In Action - Virtual Classroom" at bounding box center [309, 411] width 251 height 14
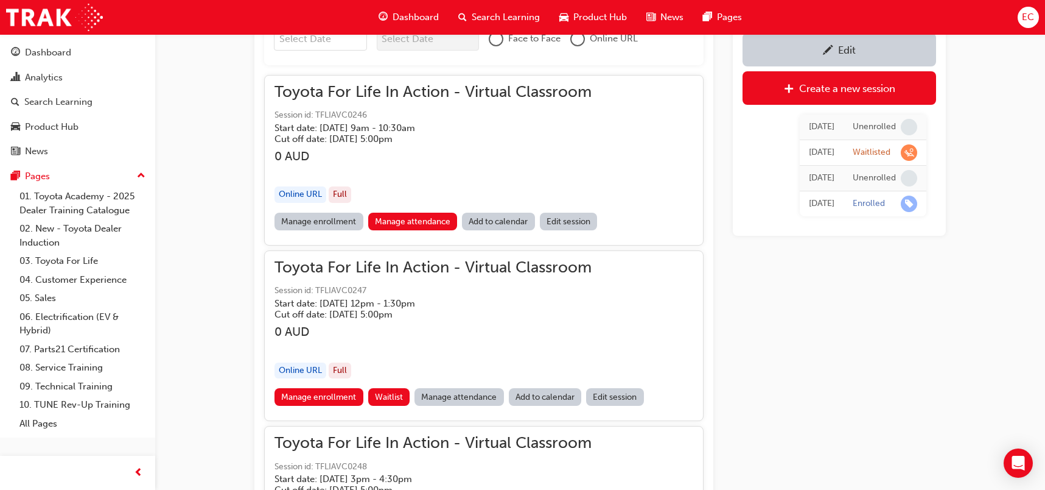
scroll to position [885, 0]
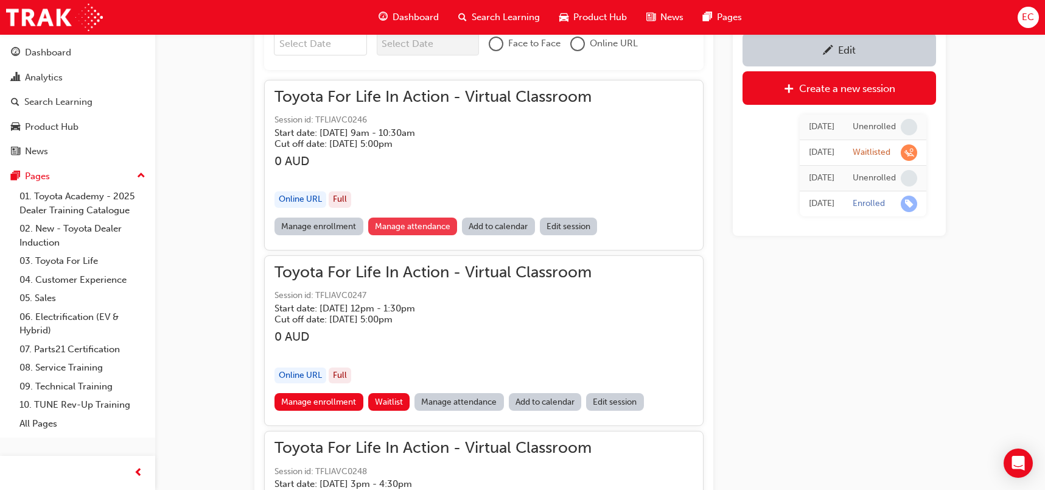
click at [416, 224] on link "Manage attendance" at bounding box center [413, 226] width 90 height 18
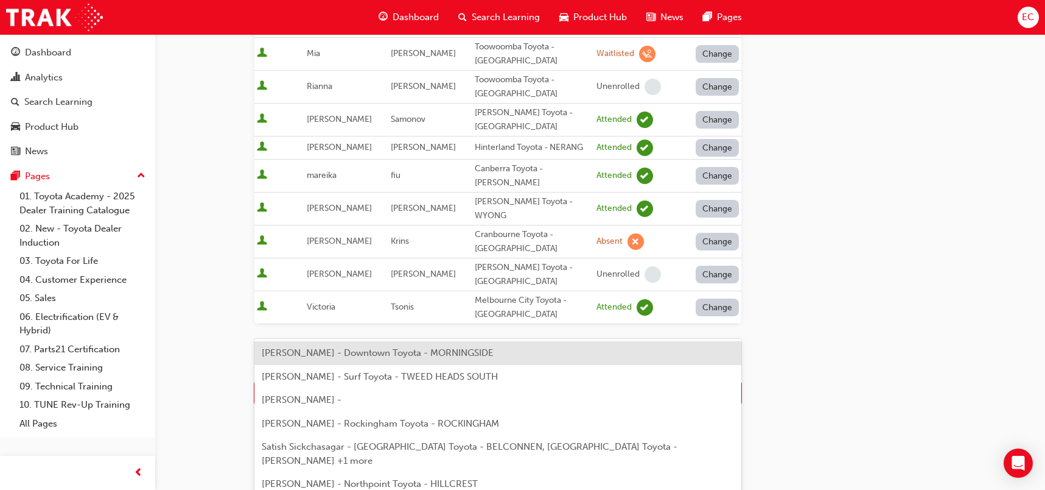
scroll to position [718, 0]
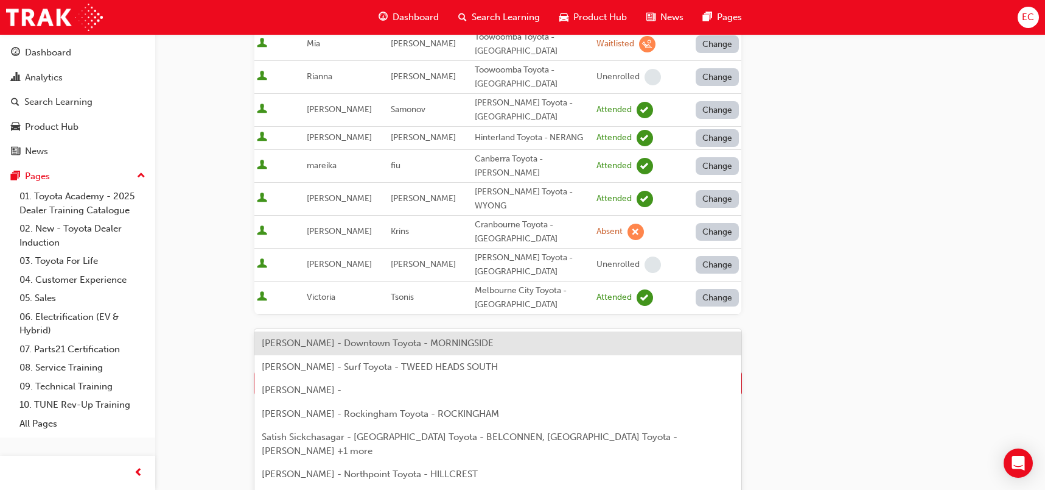
type input "sat"
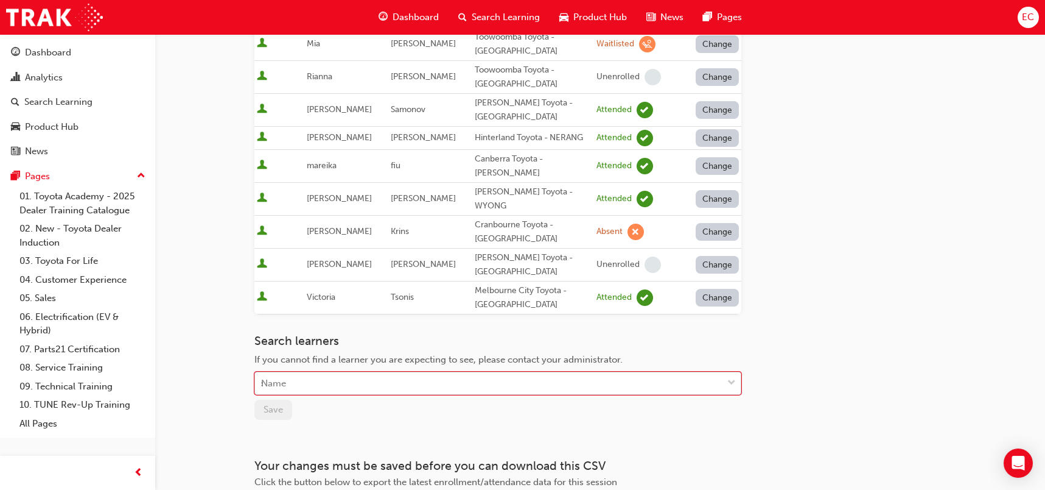
scroll to position [731, 0]
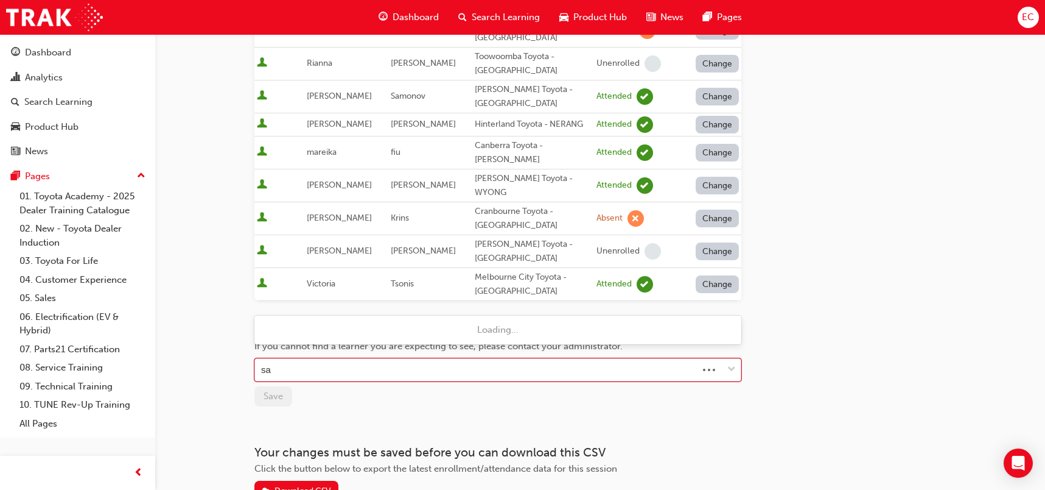
type input "s"
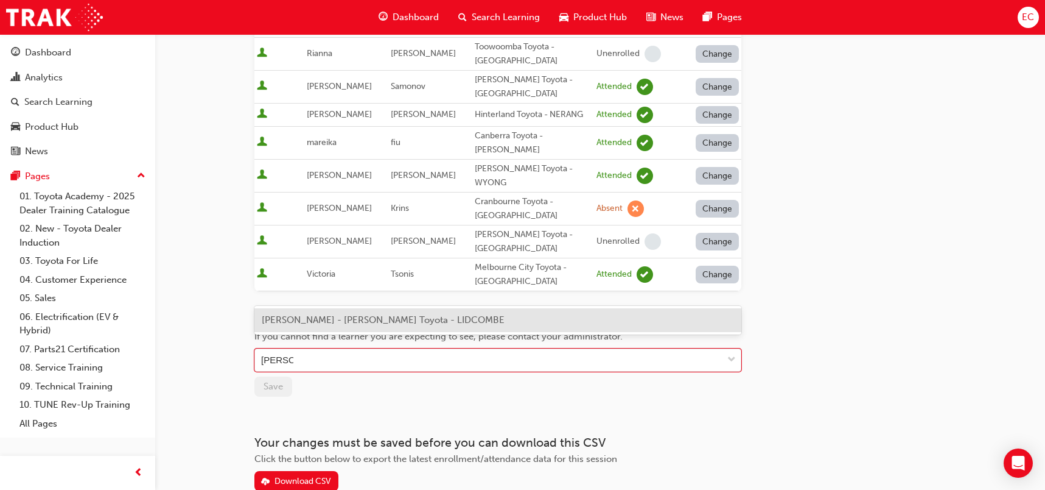
type input "[PERSON_NAME]"
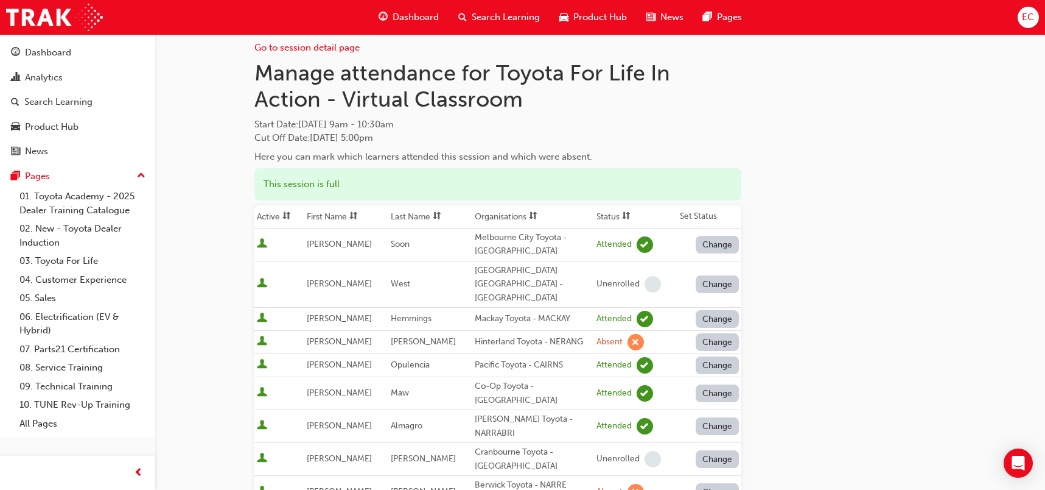
scroll to position [0, 0]
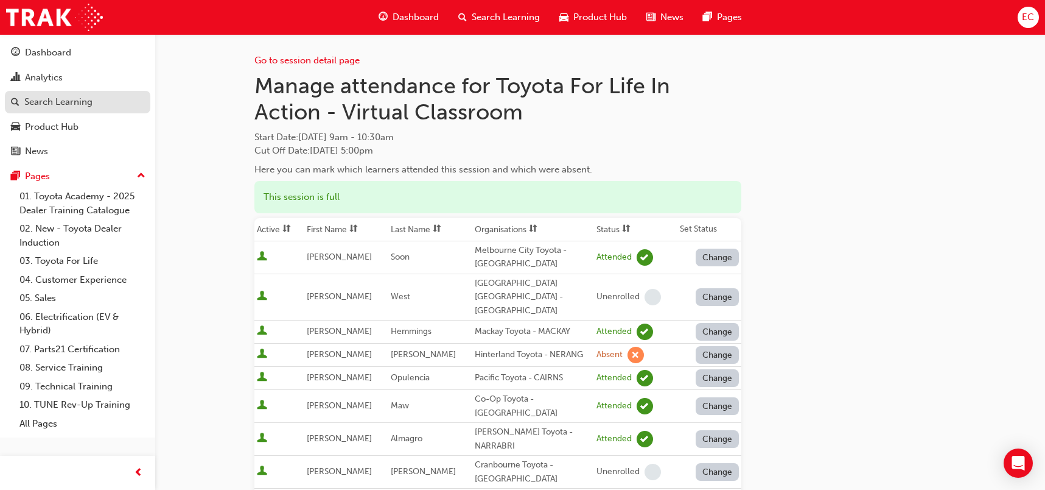
click at [76, 103] on div "Search Learning" at bounding box center [58, 102] width 68 height 14
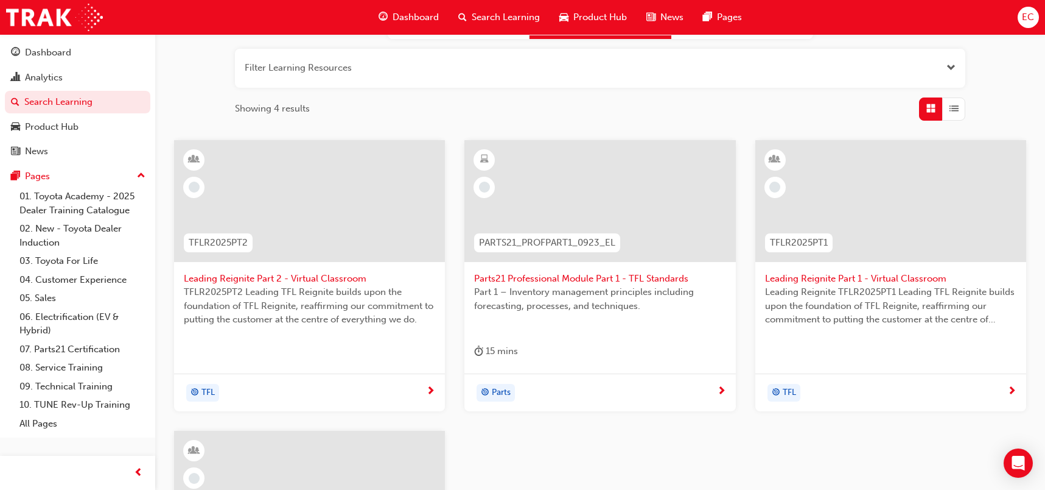
click at [309, 276] on span "Leading Reignite Part 2 - Virtual Classroom" at bounding box center [309, 279] width 251 height 14
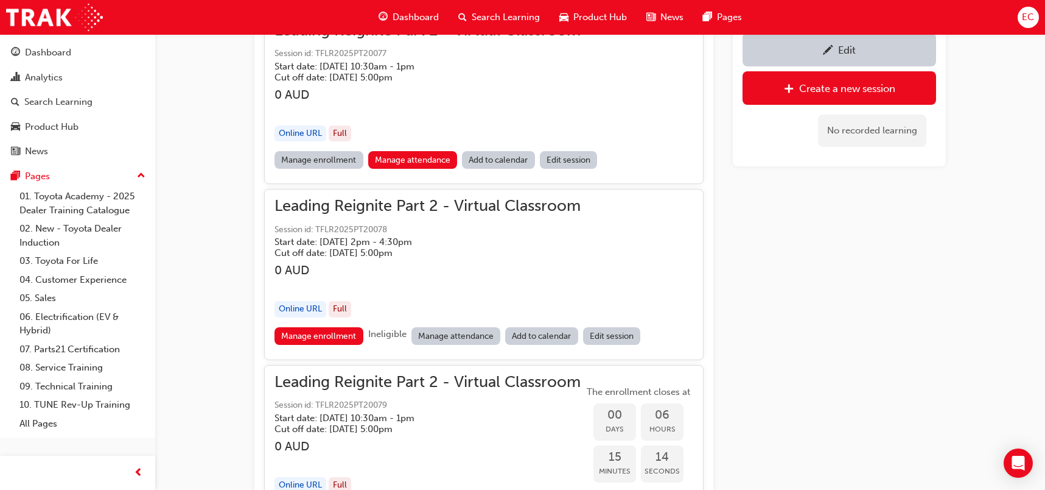
scroll to position [944, 0]
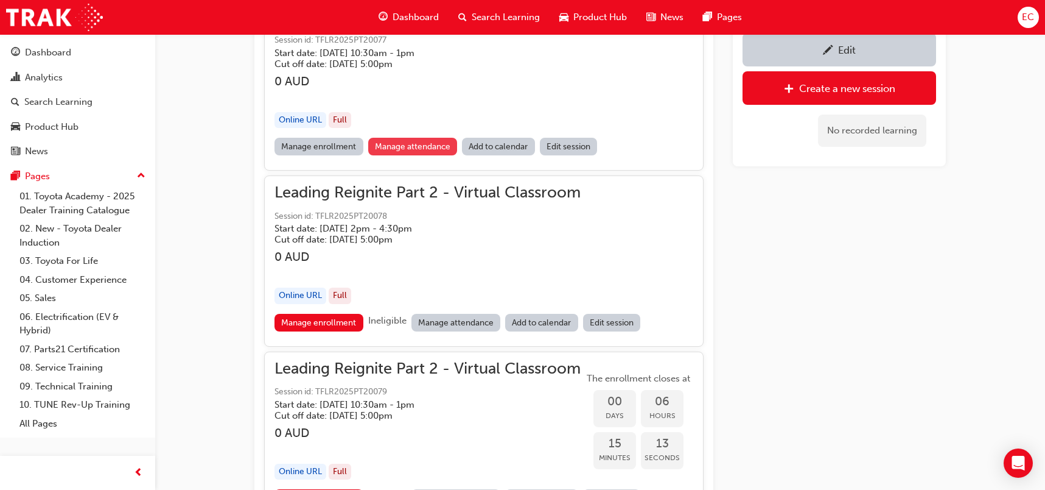
click at [414, 149] on link "Manage attendance" at bounding box center [413, 147] width 90 height 18
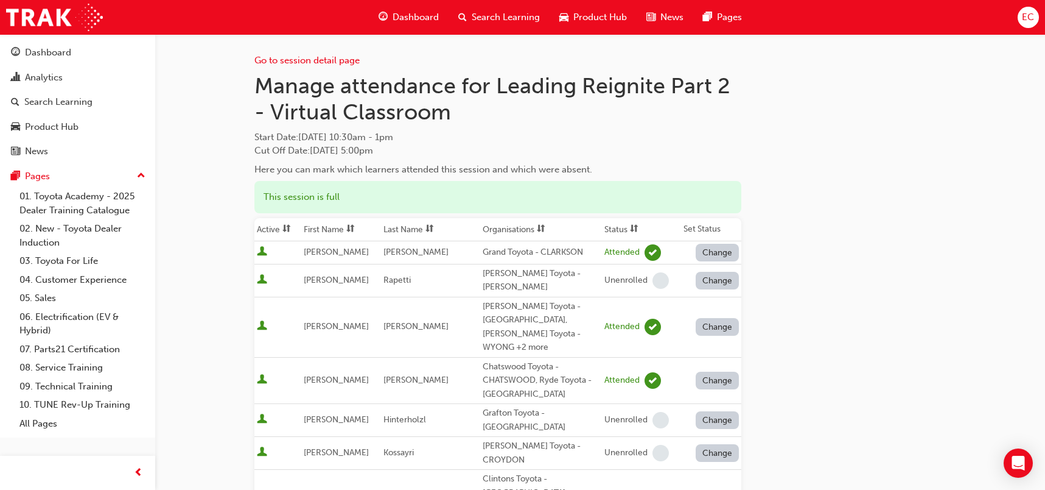
click at [331, 228] on th "First Name" at bounding box center [341, 229] width 80 height 23
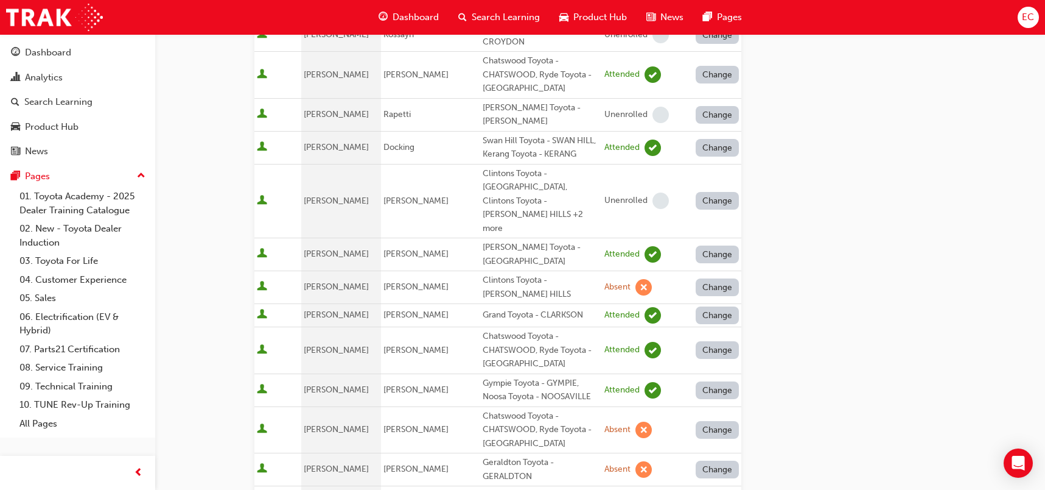
scroll to position [592, 0]
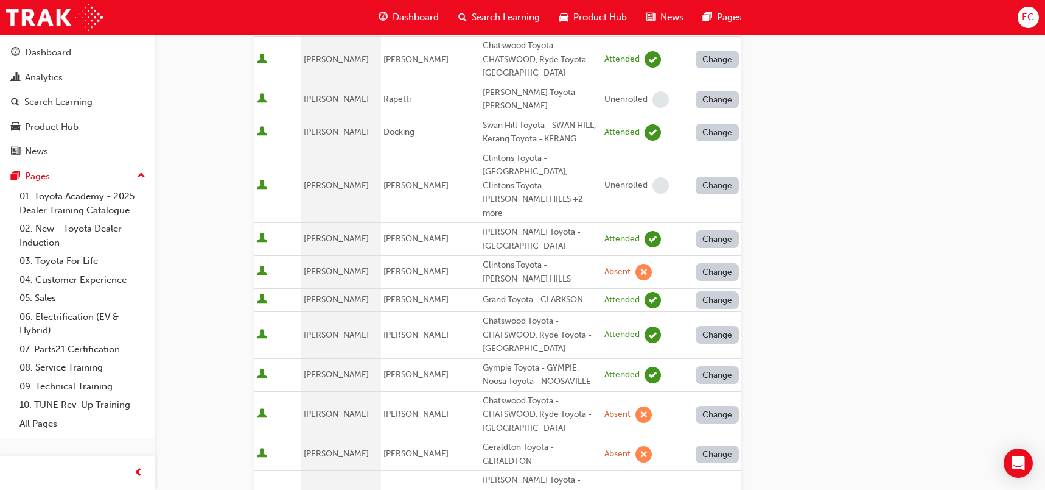
click at [714, 445] on button "Change" at bounding box center [718, 454] width 44 height 18
click at [708, 443] on div "Enrolled" at bounding box center [703, 445] width 35 height 14
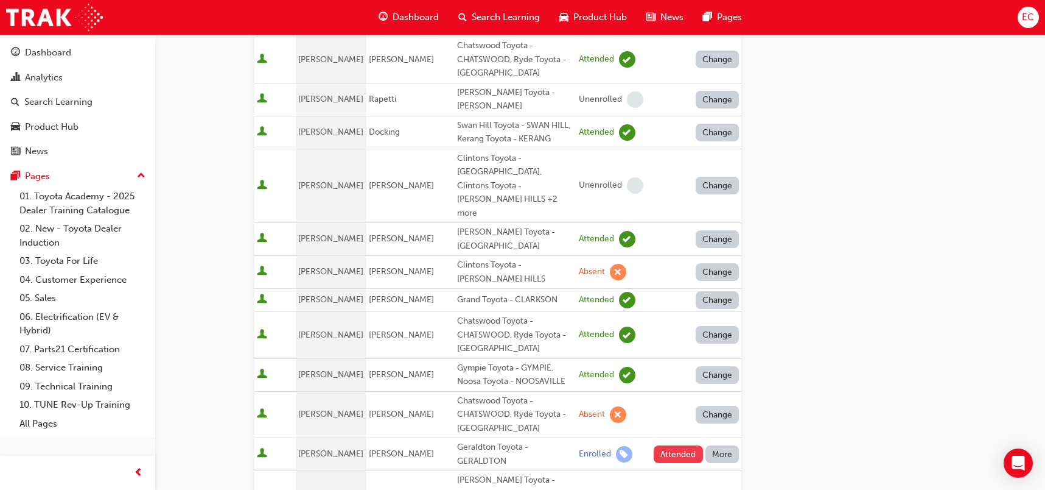
click at [666, 445] on button "Attended" at bounding box center [678, 454] width 49 height 18
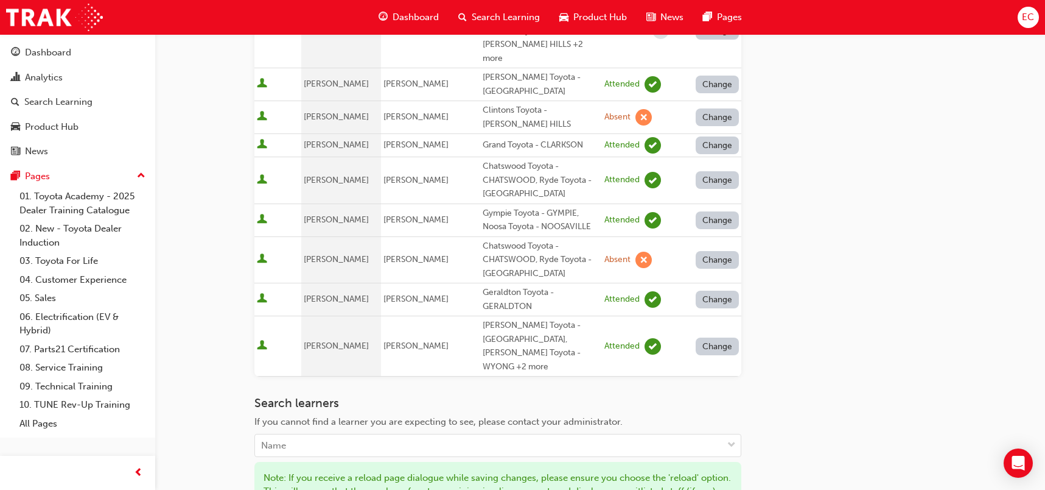
scroll to position [782, 0]
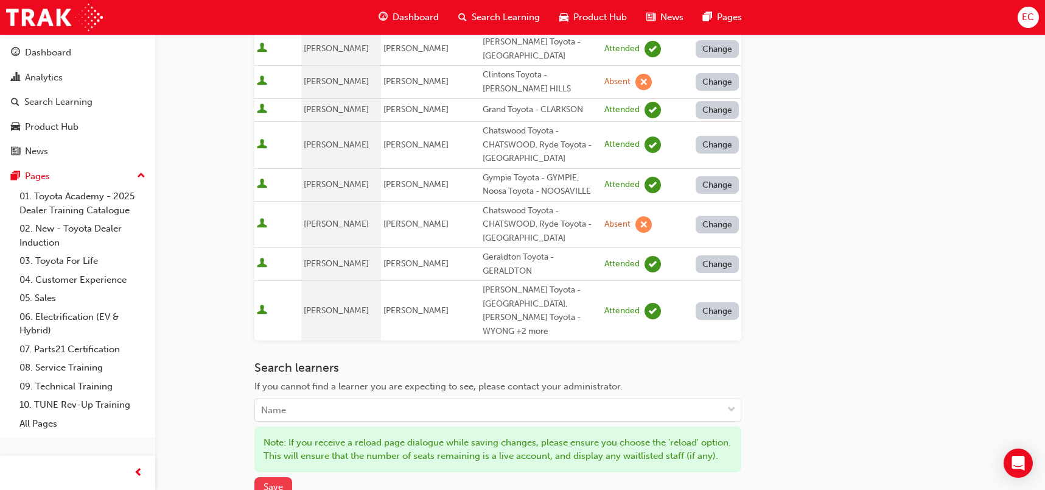
click at [275, 481] on span "Save" at bounding box center [273, 486] width 19 height 11
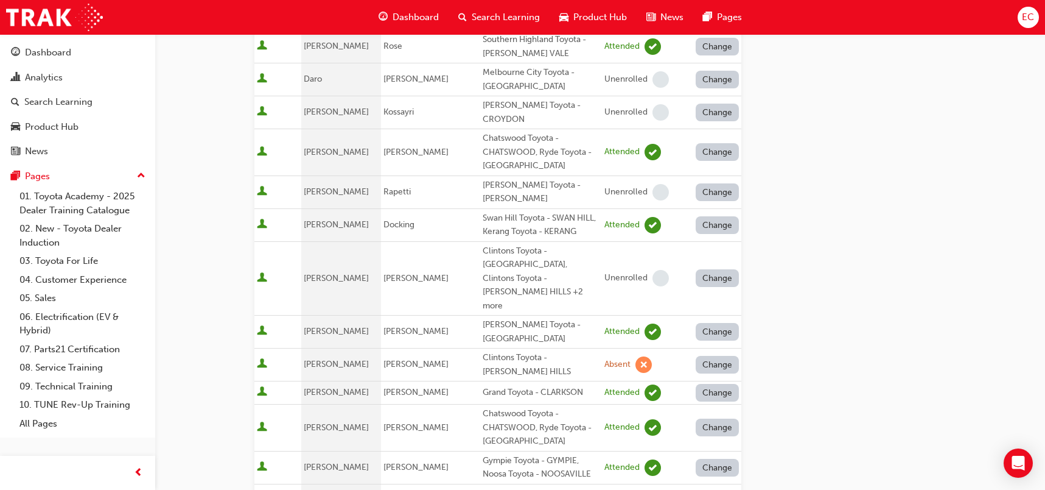
scroll to position [521, 0]
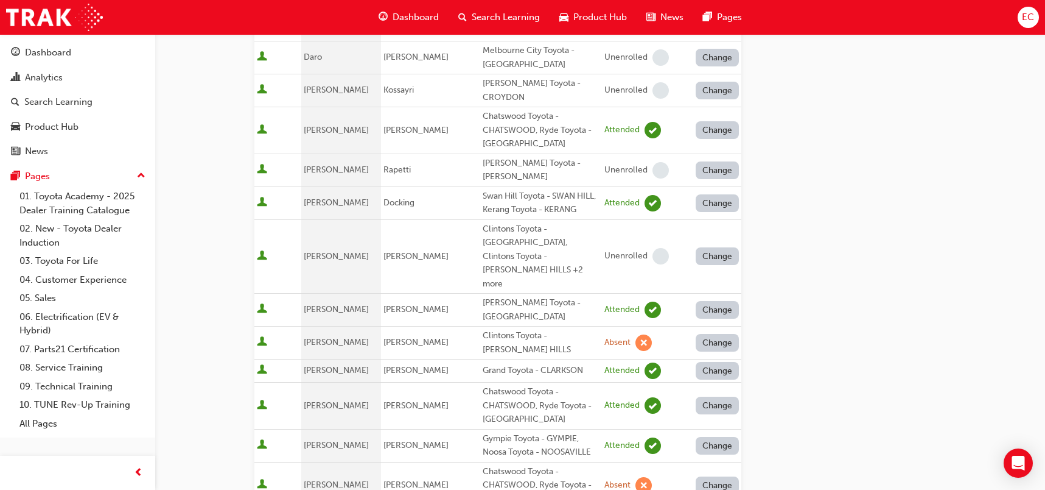
click at [416, 429] on td "[PERSON_NAME]" at bounding box center [430, 445] width 99 height 33
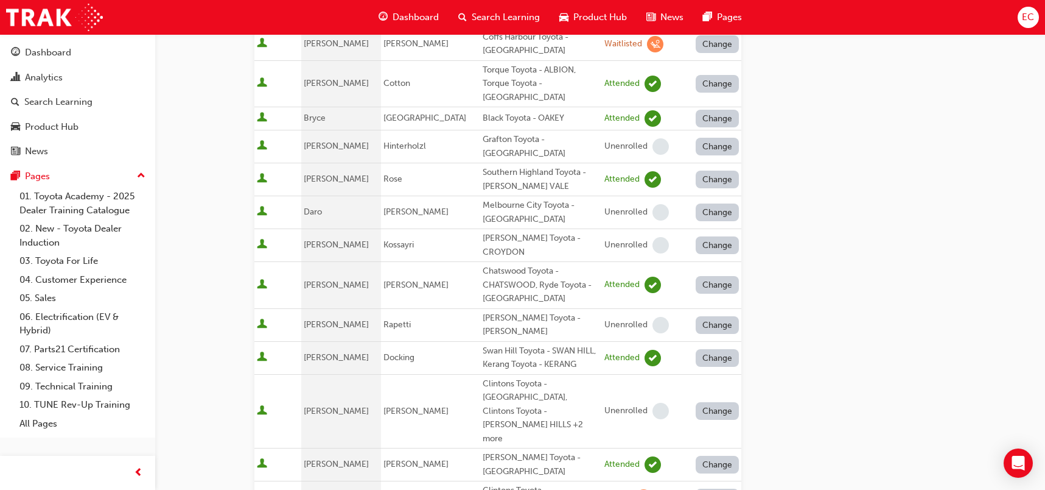
scroll to position [361, 0]
